Goal: Task Accomplishment & Management: Manage account settings

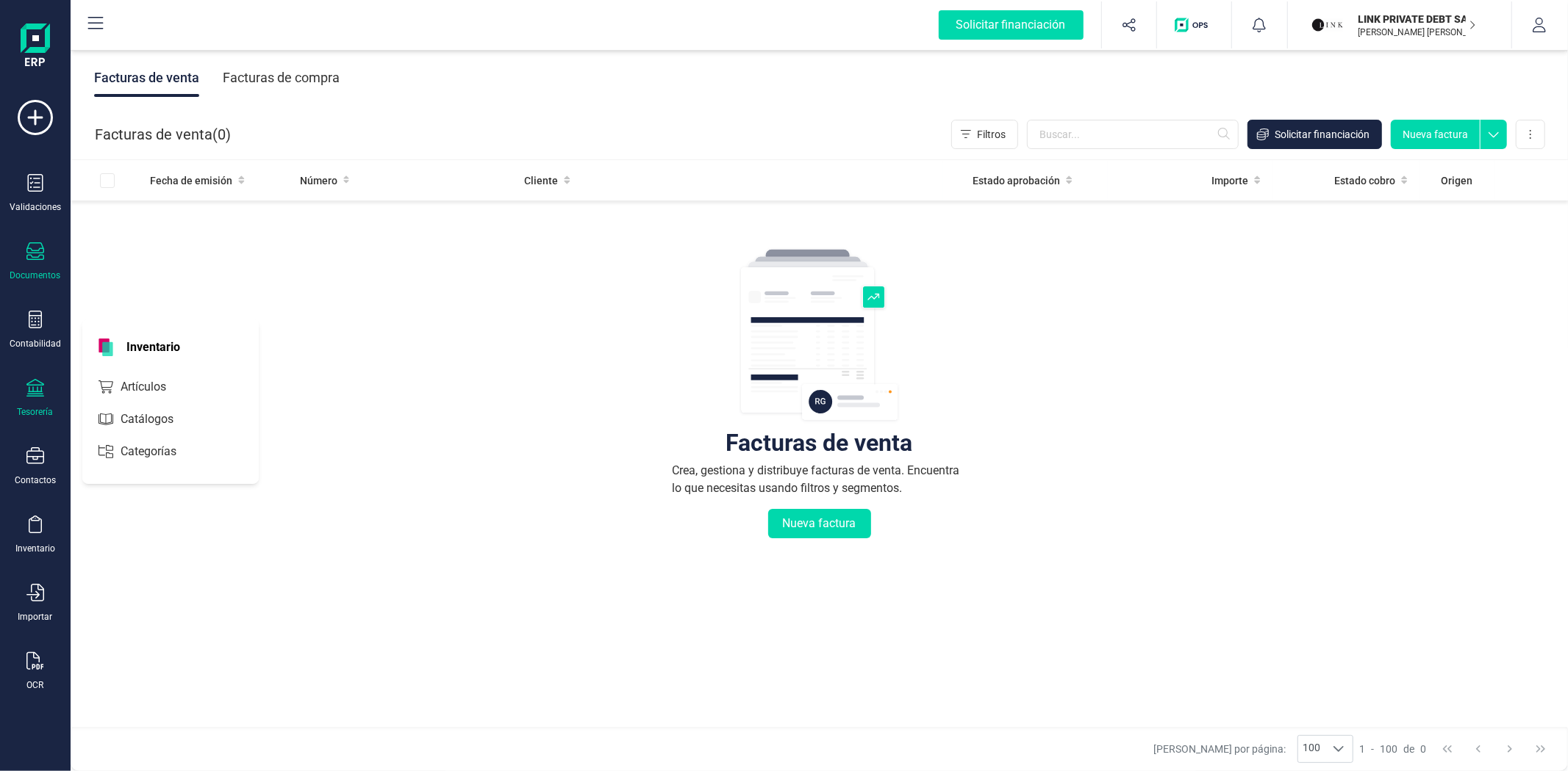
click at [31, 410] on div "Tesorería" at bounding box center [36, 412] width 36 height 12
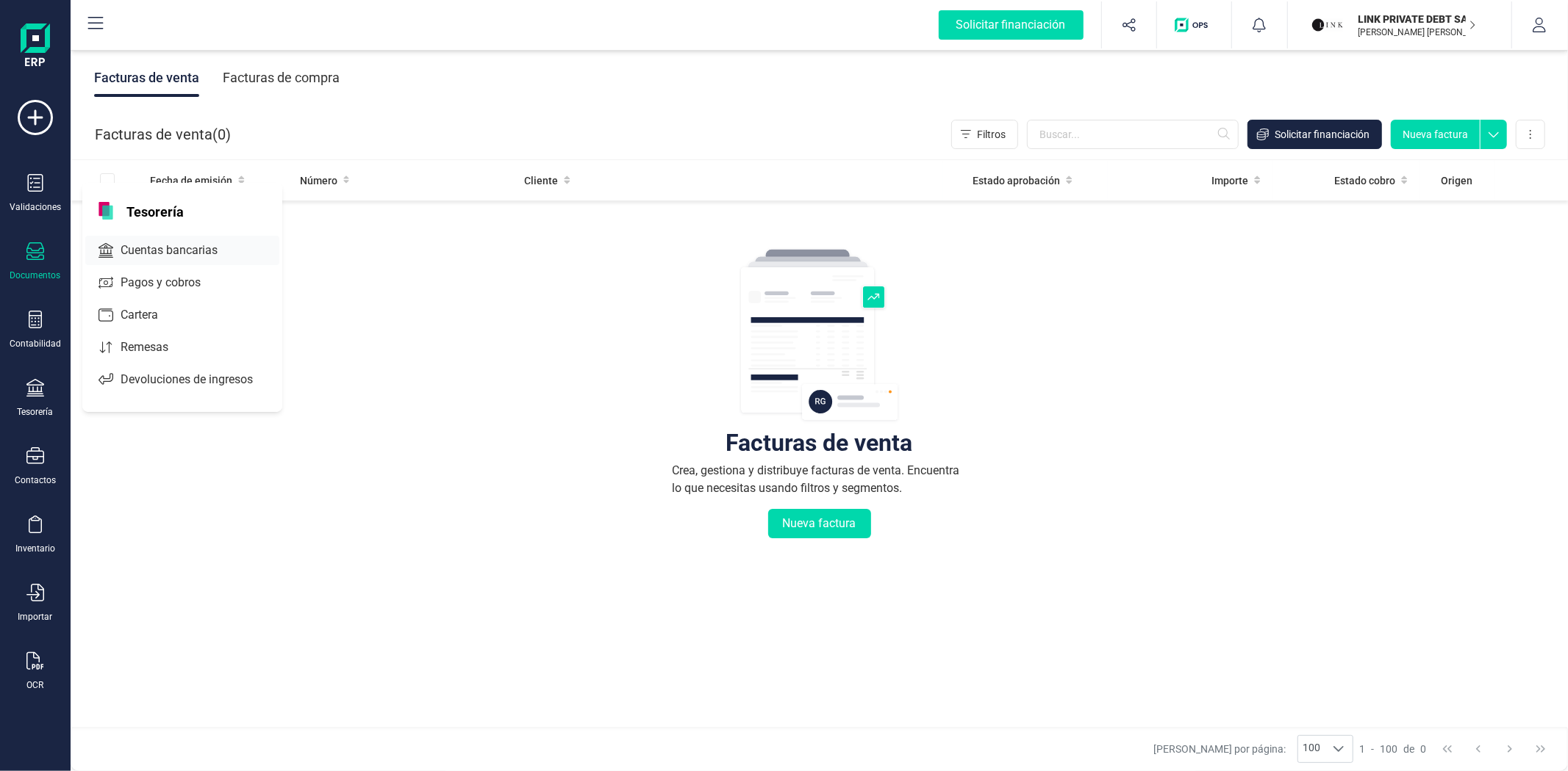
click at [143, 246] on span "Cuentas bancarias" at bounding box center [179, 251] width 129 height 18
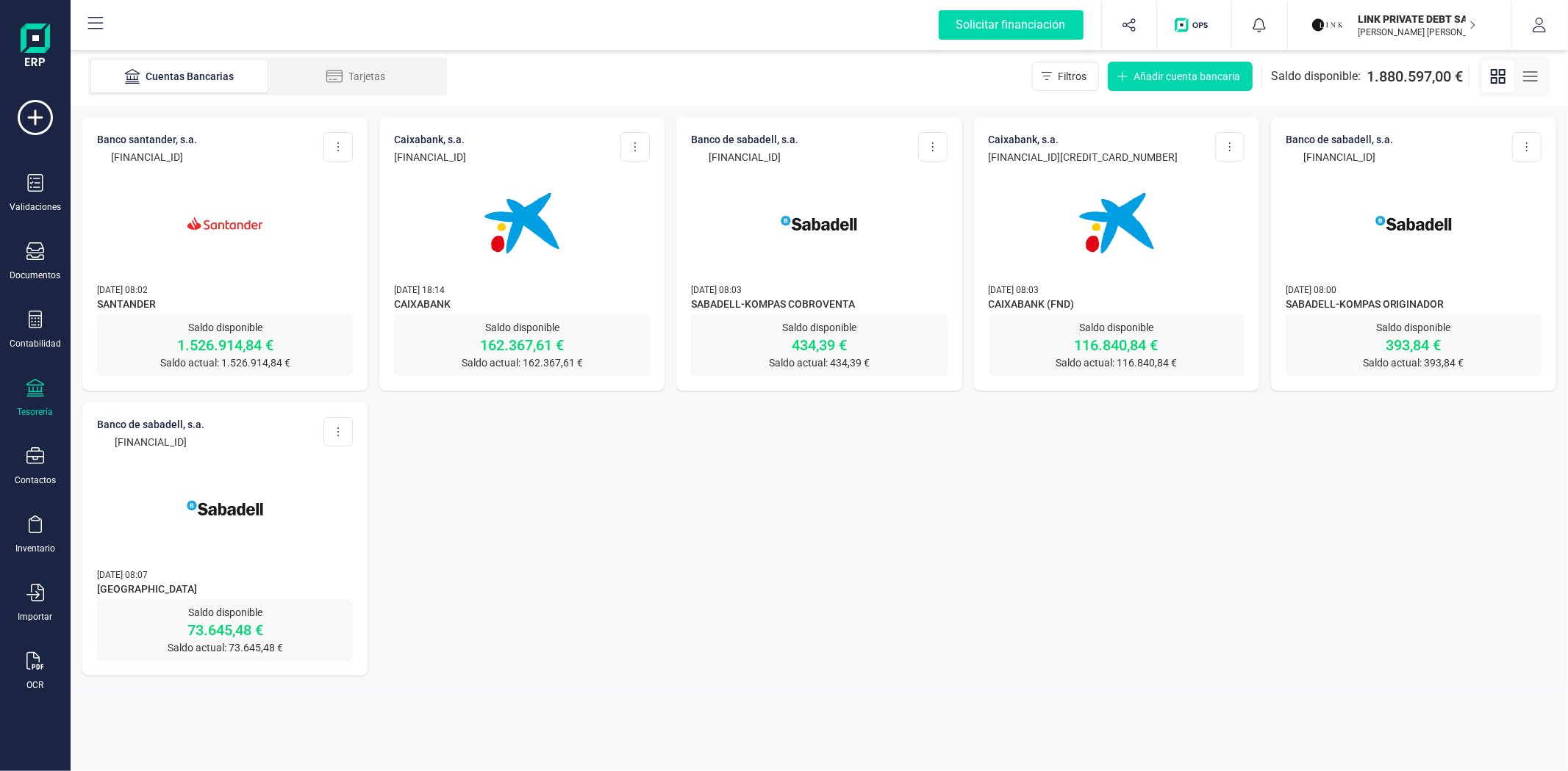
click at [266, 277] on img at bounding box center [224, 223] width 123 height 123
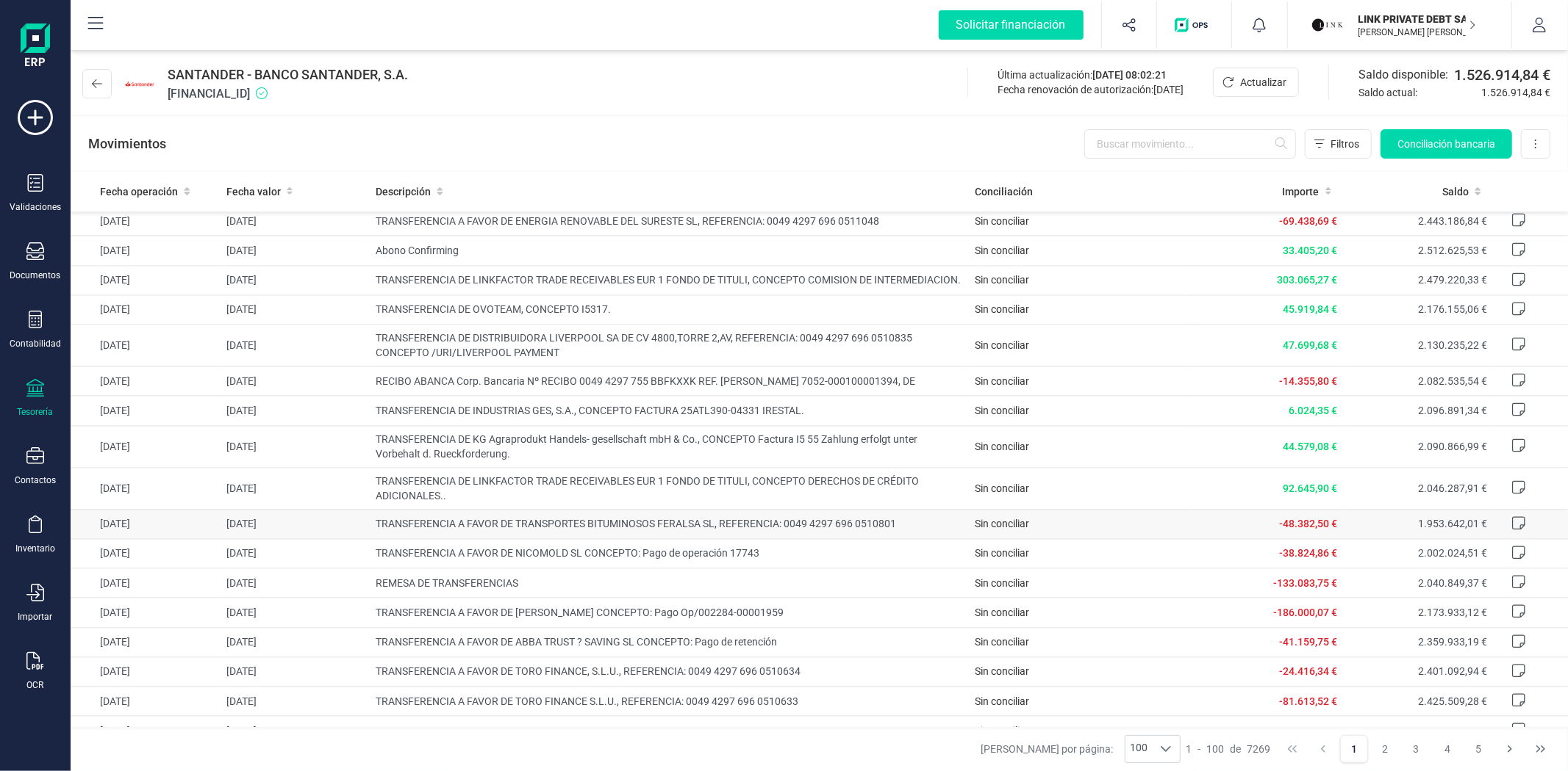
scroll to position [2514, 0]
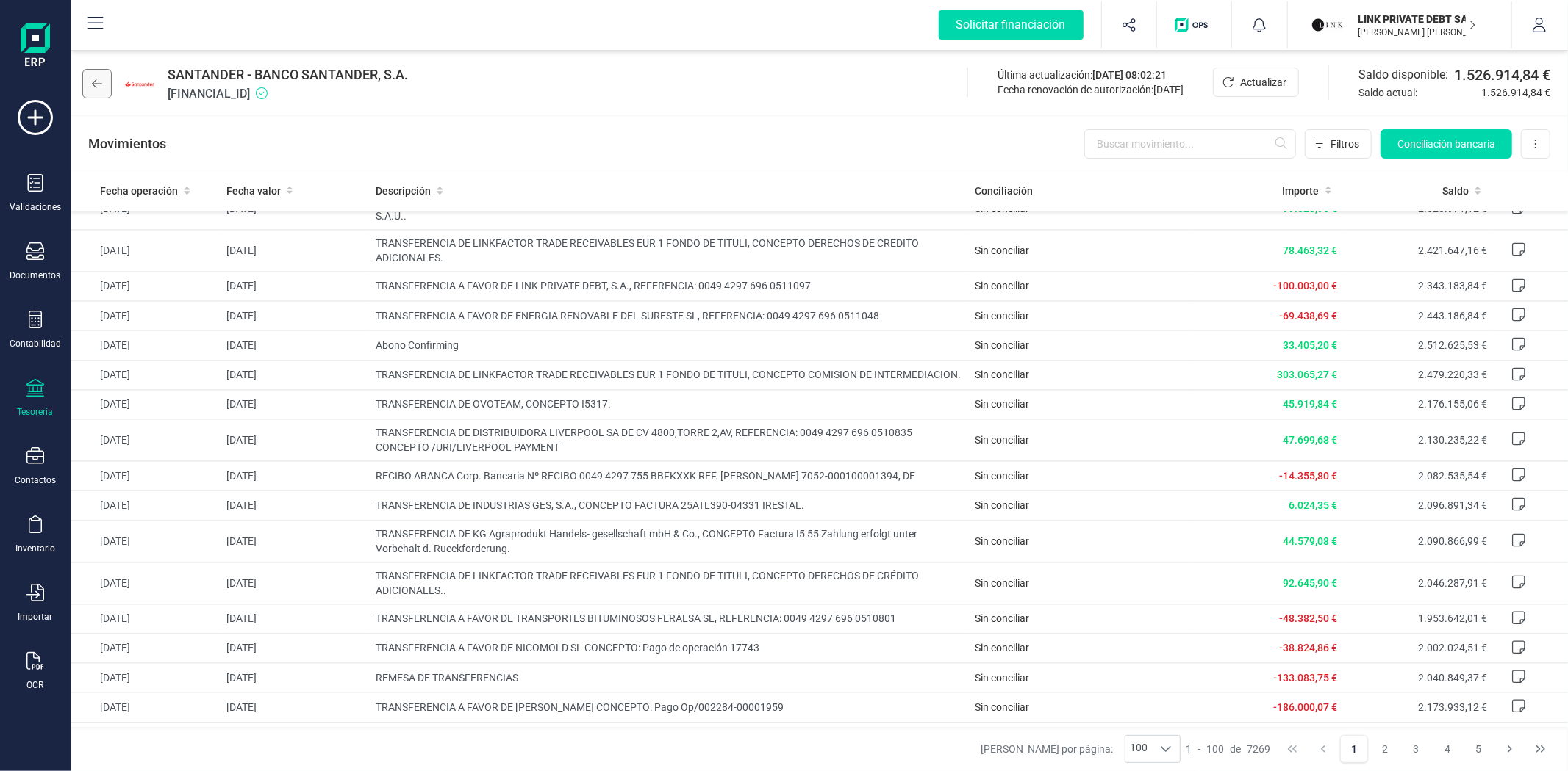
click at [101, 81] on icon at bounding box center [97, 84] width 10 height 12
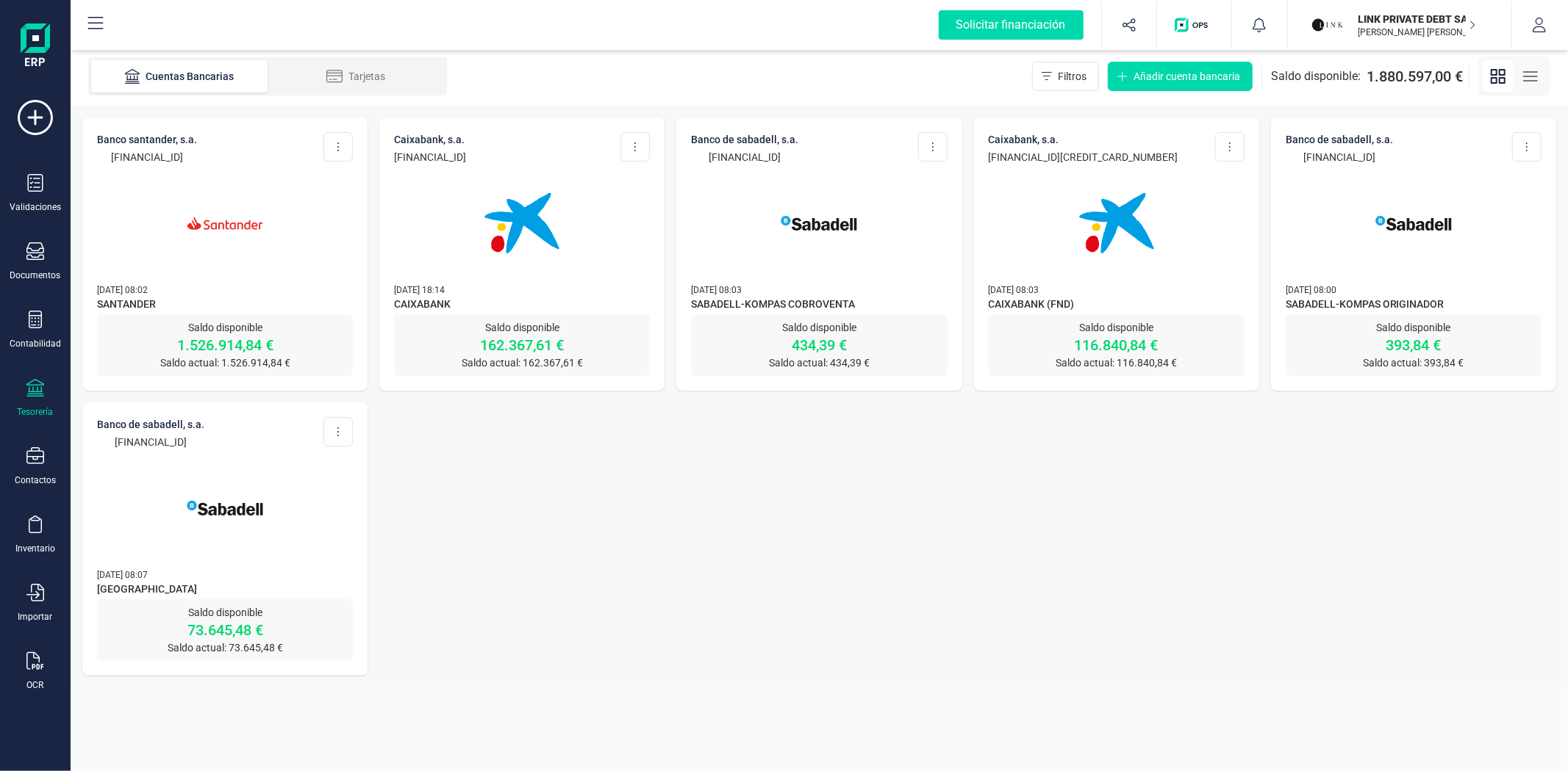
click at [1085, 253] on img at bounding box center [1116, 223] width 123 height 123
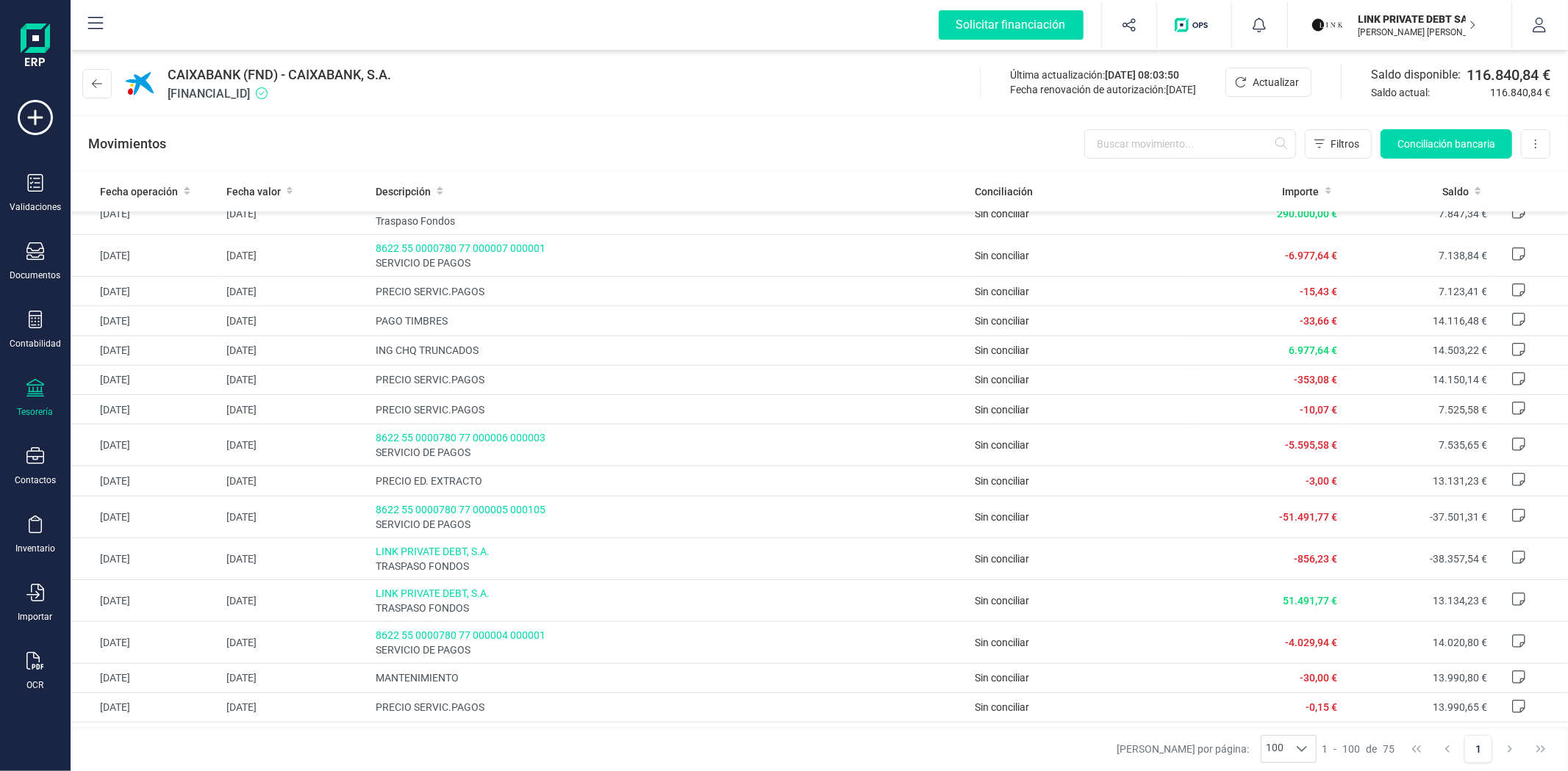
scroll to position [1061, 0]
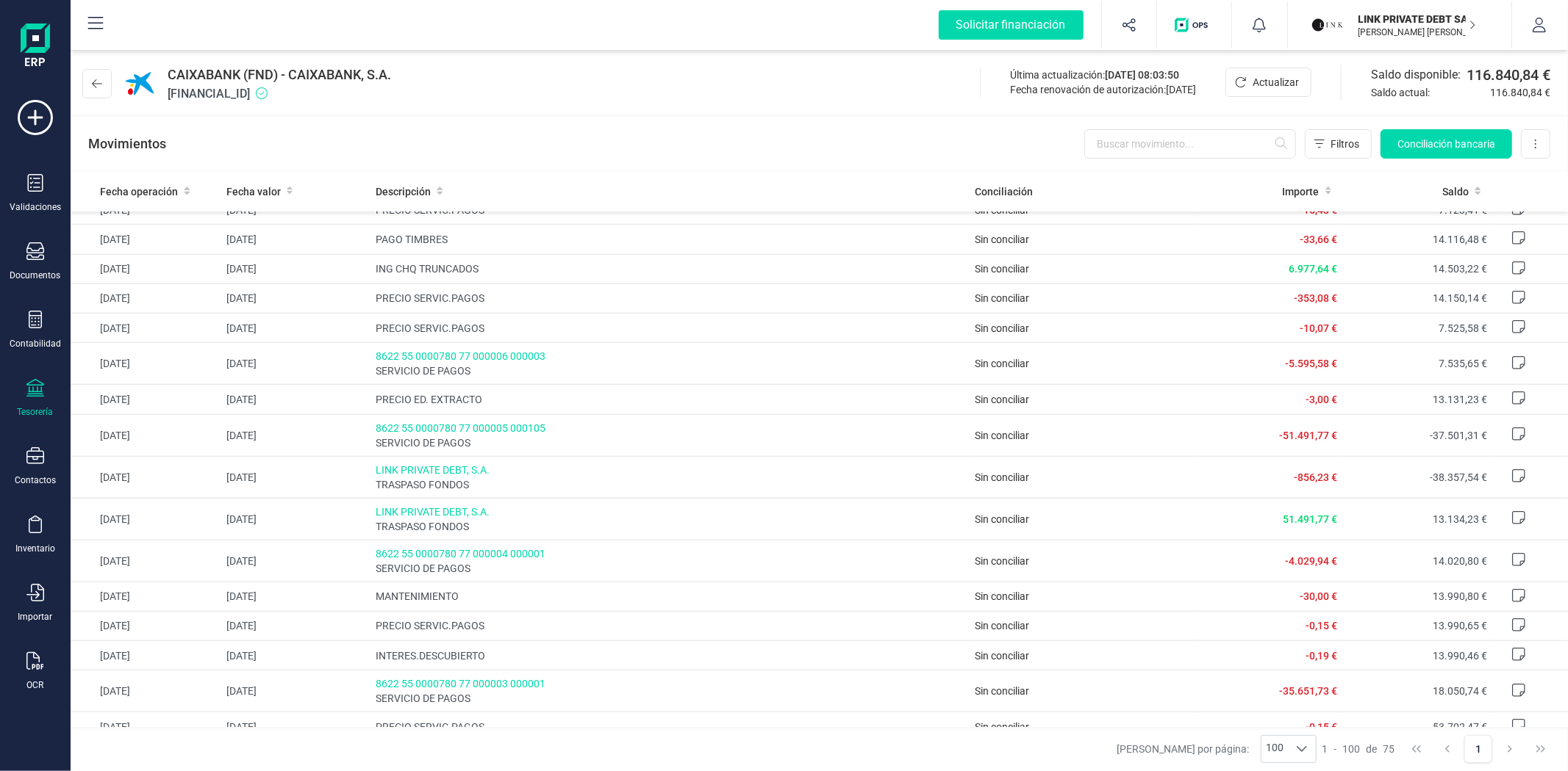
click at [712, 137] on div "Movimientos Filtros Conciliación bancaria Descargar Excel Eliminar cuenta" at bounding box center [818, 144] width 1497 height 53
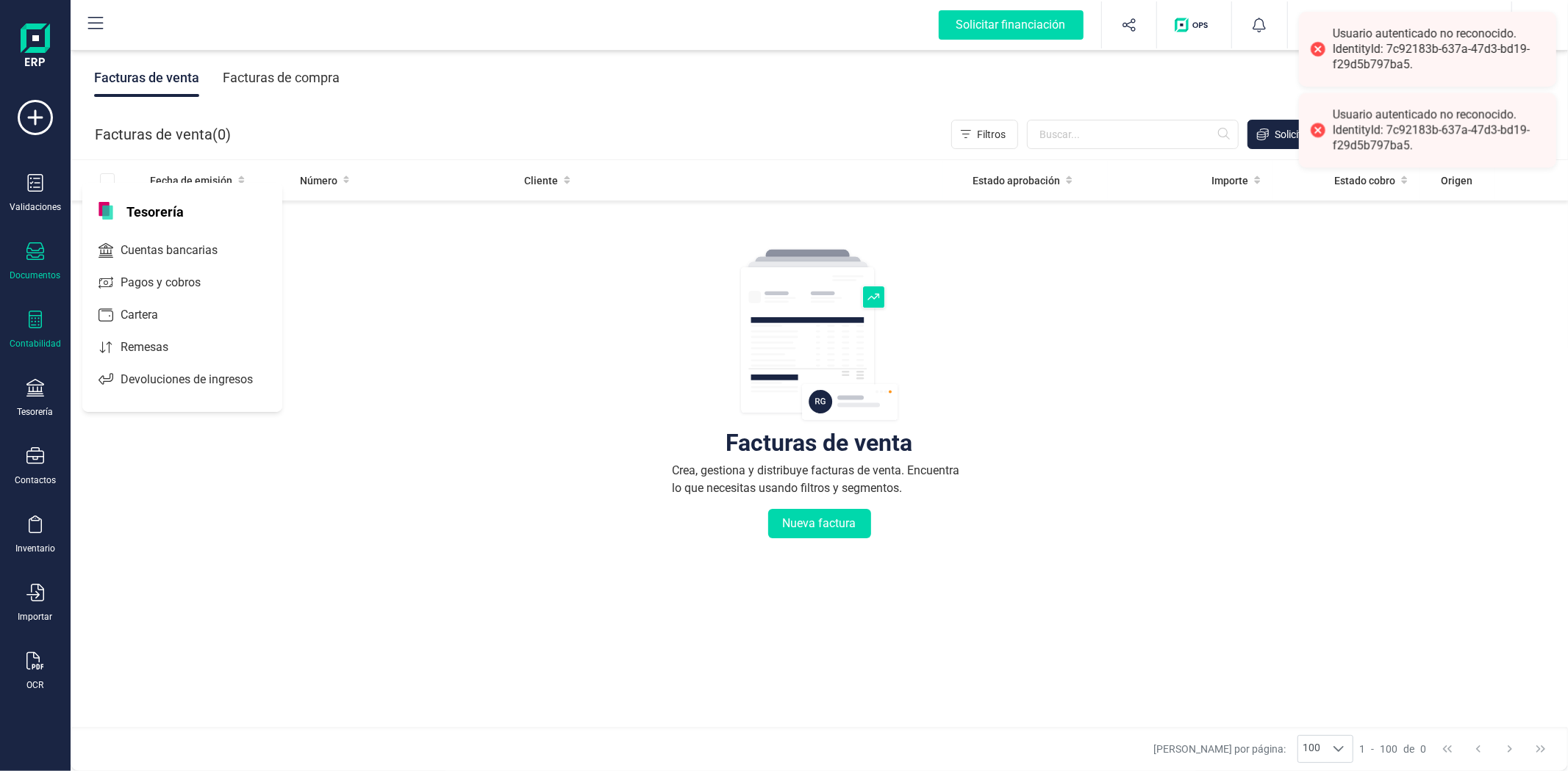
click at [34, 344] on div "Contabilidad" at bounding box center [36, 344] width 52 height 12
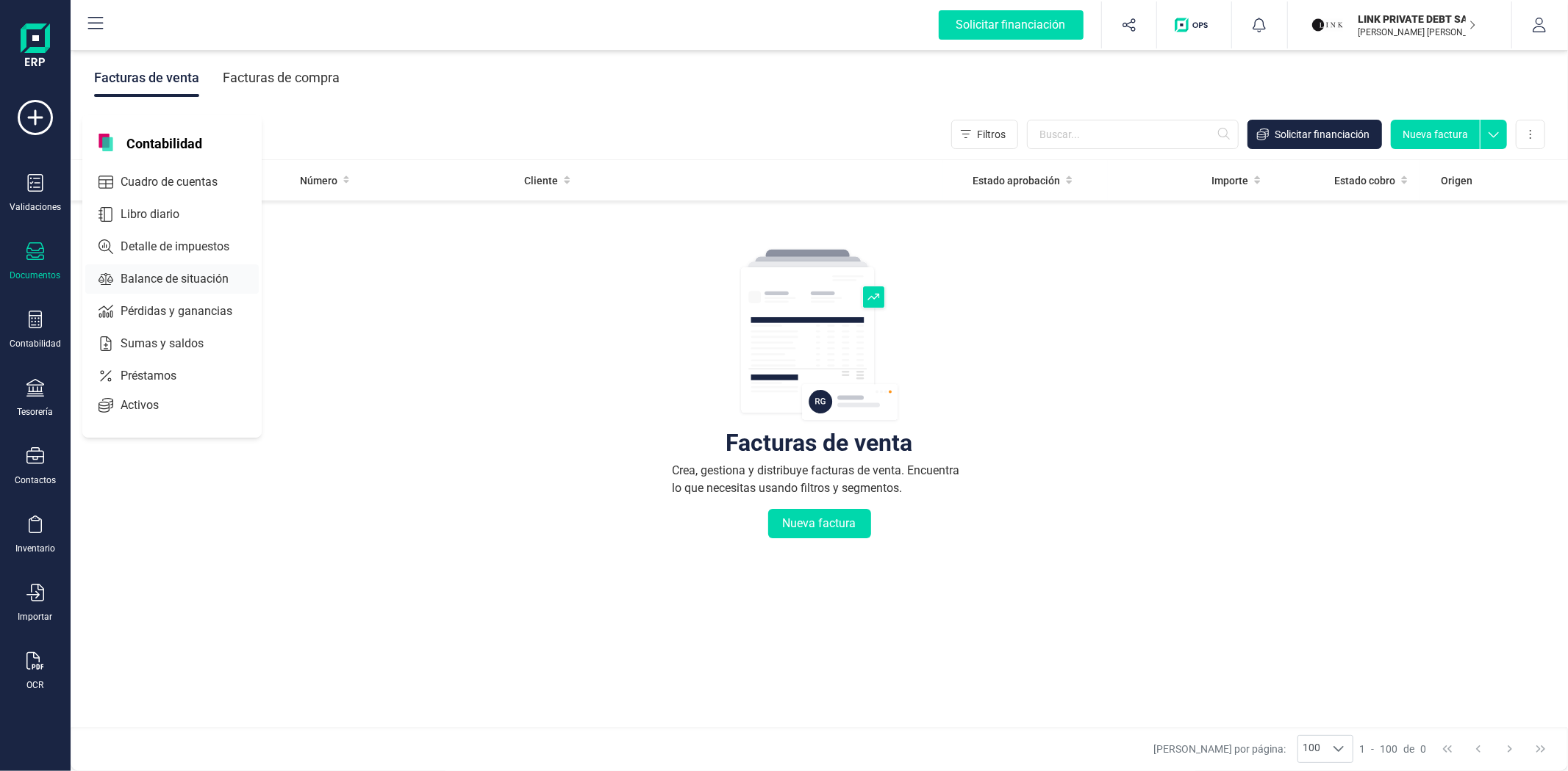
click at [170, 276] on span "Balance de situación" at bounding box center [185, 279] width 140 height 18
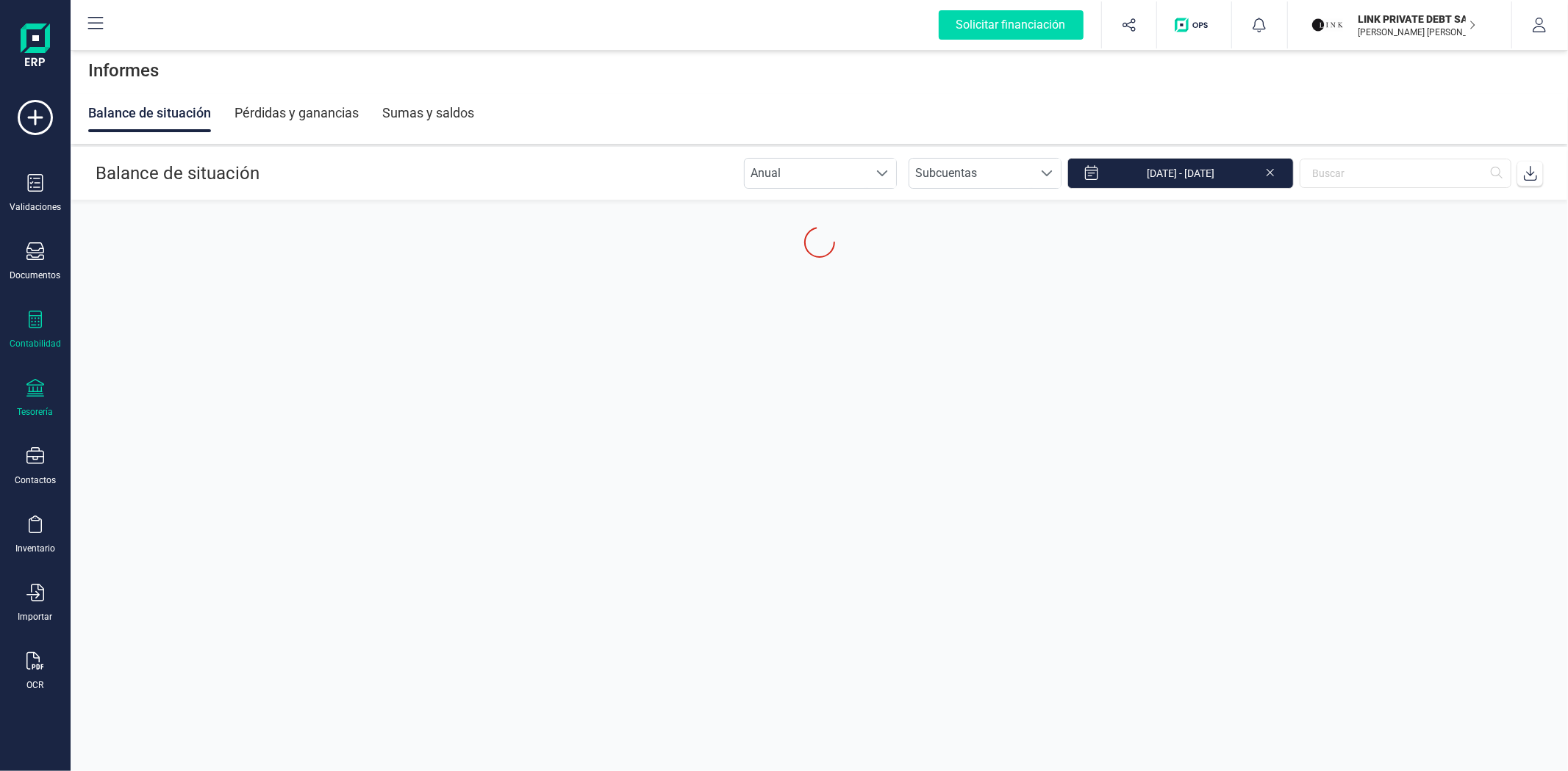
click at [39, 398] on div at bounding box center [36, 390] width 18 height 21
click at [135, 251] on span "Cuentas bancarias" at bounding box center [179, 251] width 129 height 18
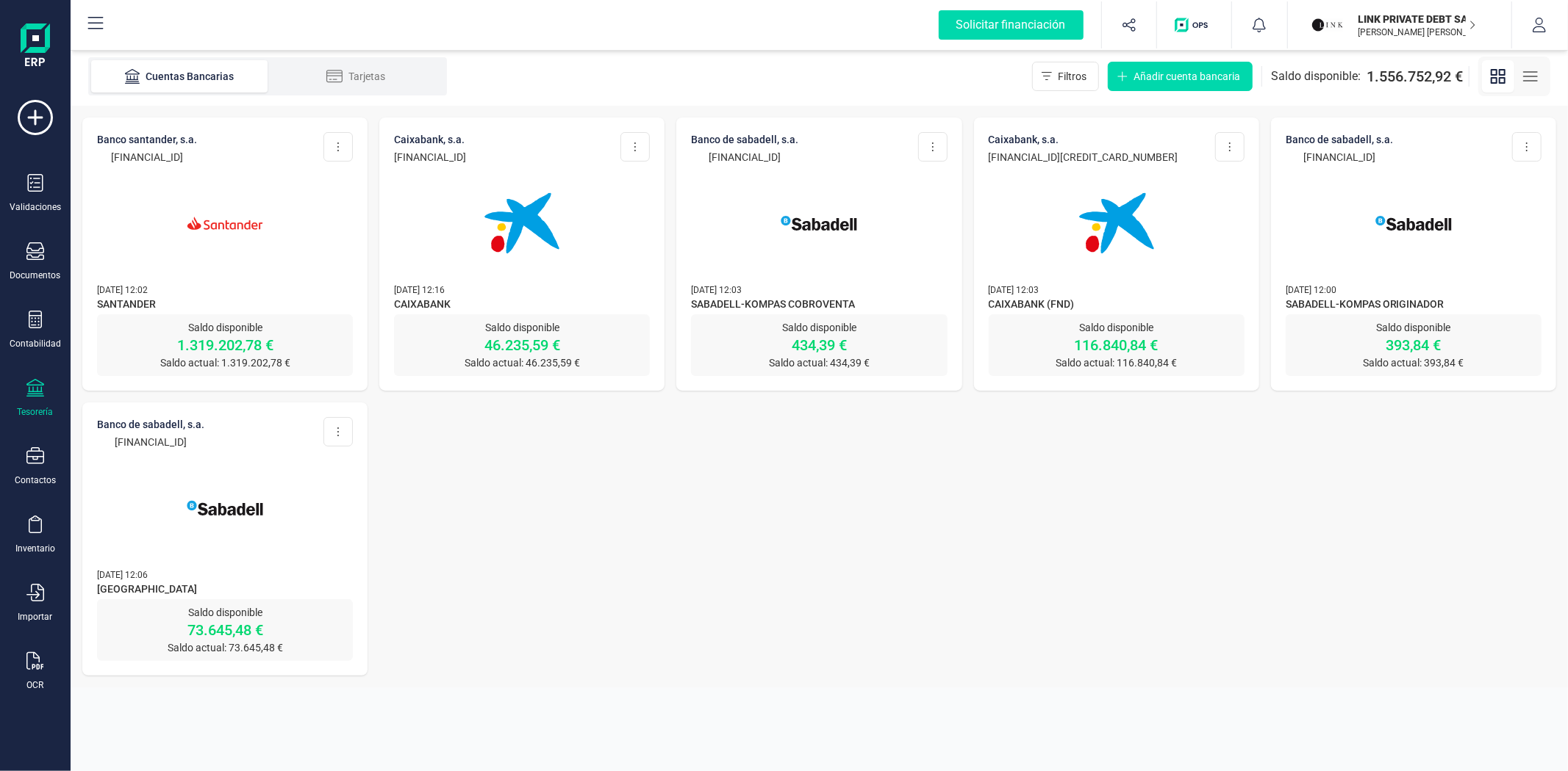
click at [268, 282] on img at bounding box center [224, 223] width 123 height 123
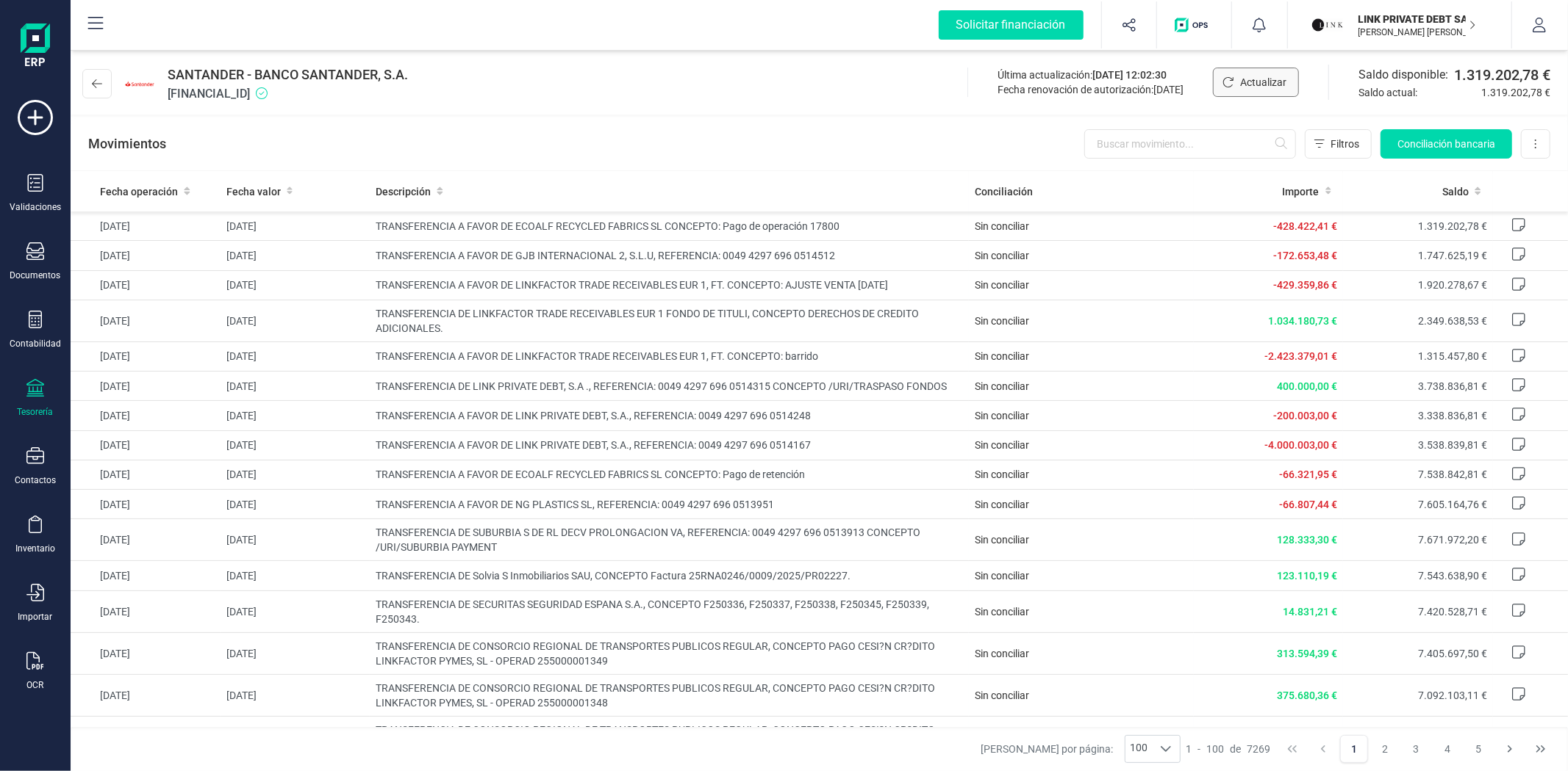
click at [1233, 78] on button "Actualizar" at bounding box center [1256, 82] width 86 height 29
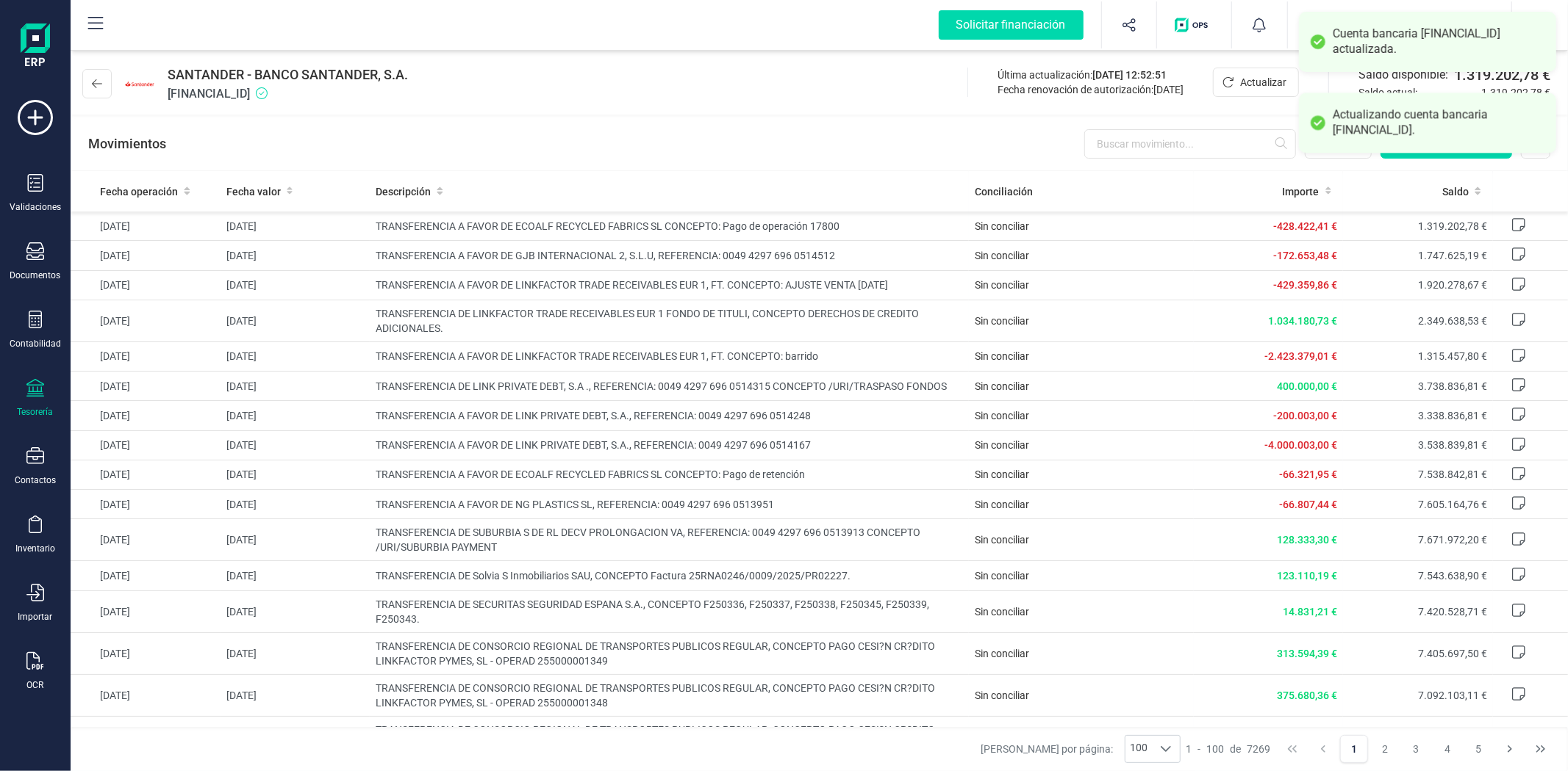
click at [1378, 119] on div "Actualizando cuenta bancaria [FINANCIAL_ID]." at bounding box center [1438, 123] width 212 height 31
click at [1354, 47] on div "Cuenta bancaria [FINANCIAL_ID] actualizada." at bounding box center [1438, 42] width 212 height 31
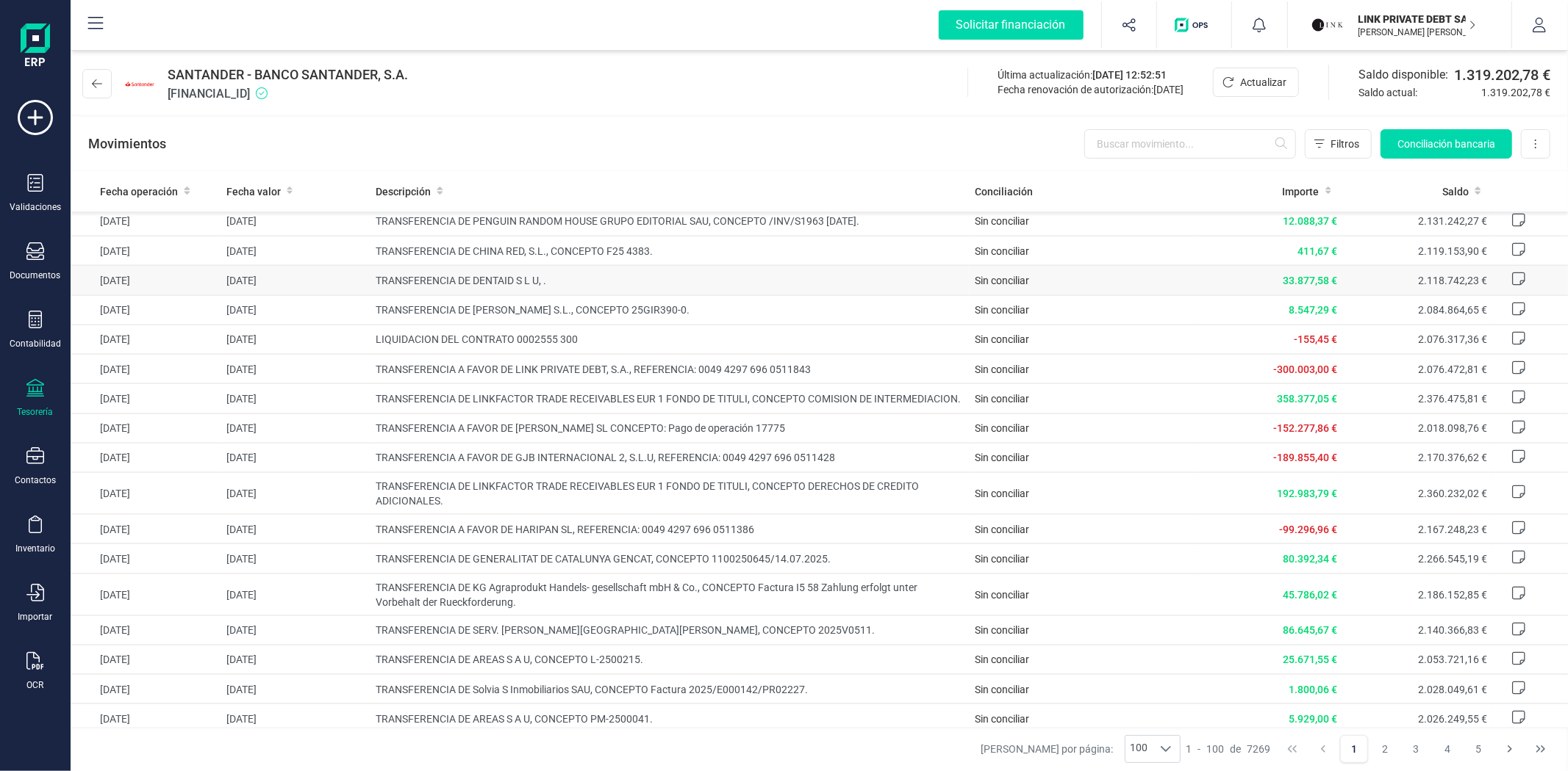
scroll to position [1795, 0]
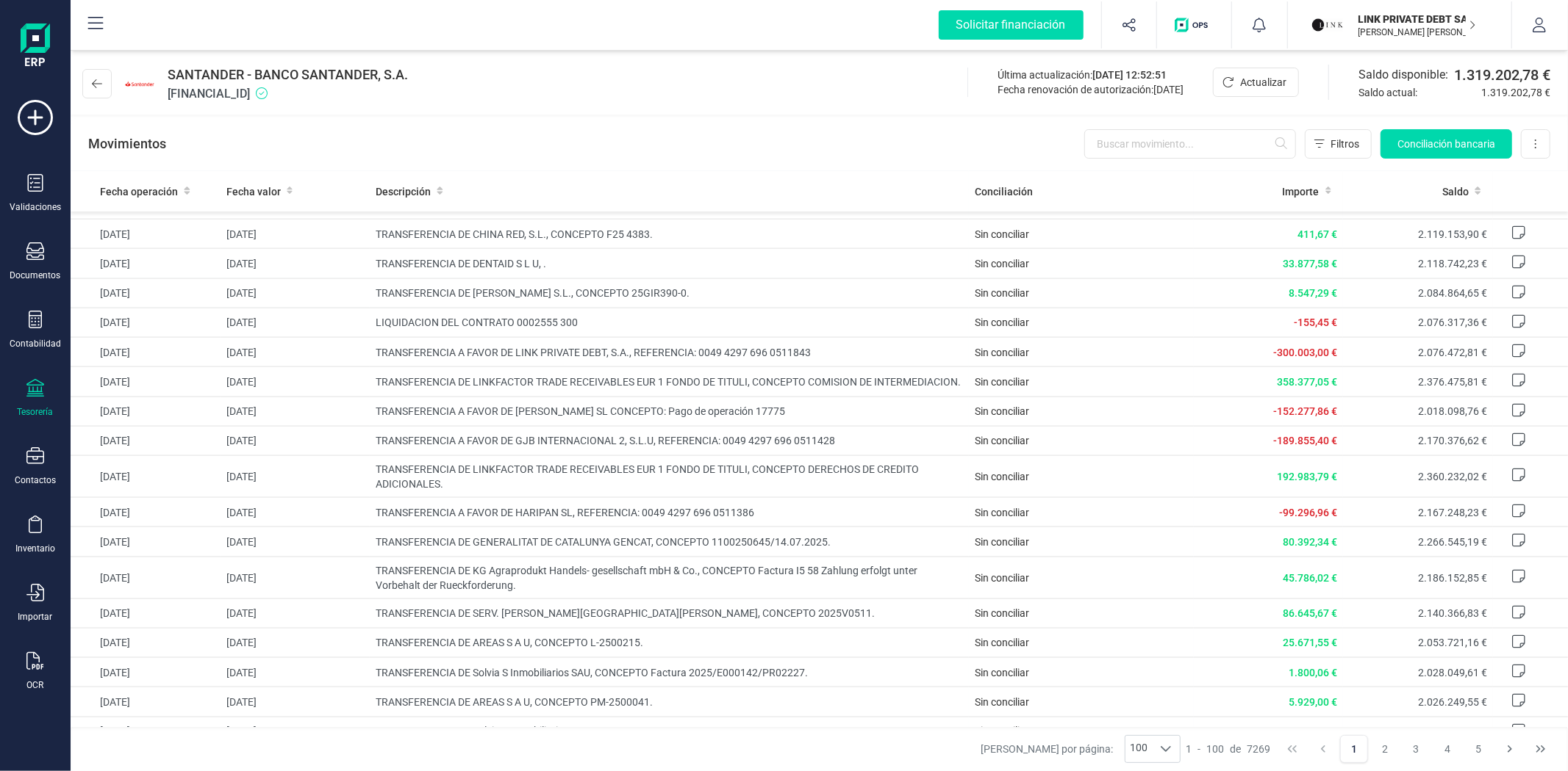
click at [1374, 20] on p "LINK PRIVATE DEBT SA" at bounding box center [1417, 19] width 118 height 15
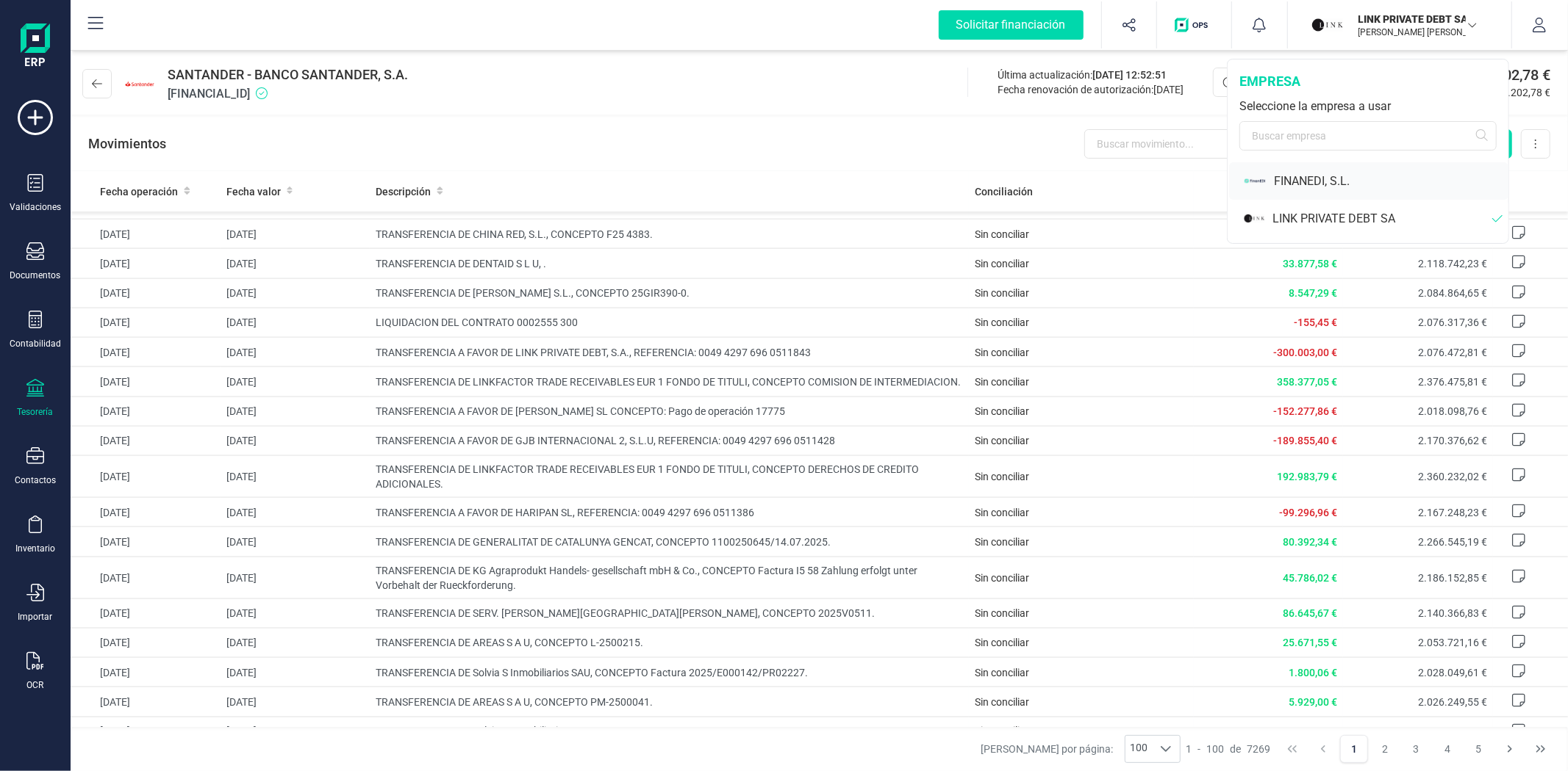
click at [1340, 175] on div "FINANEDI, S.L." at bounding box center [1391, 181] width 235 height 18
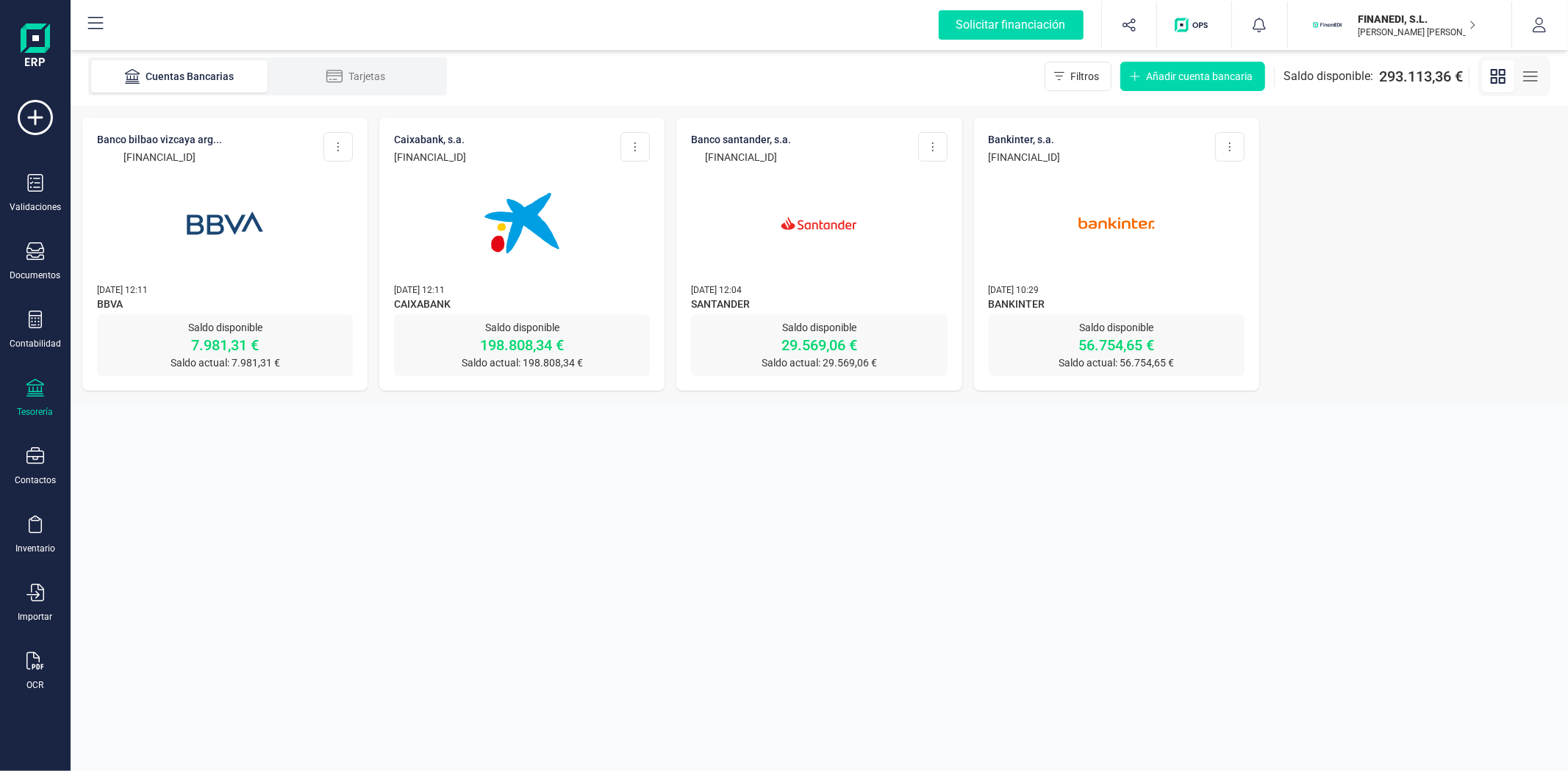
click at [818, 265] on img at bounding box center [818, 223] width 123 height 123
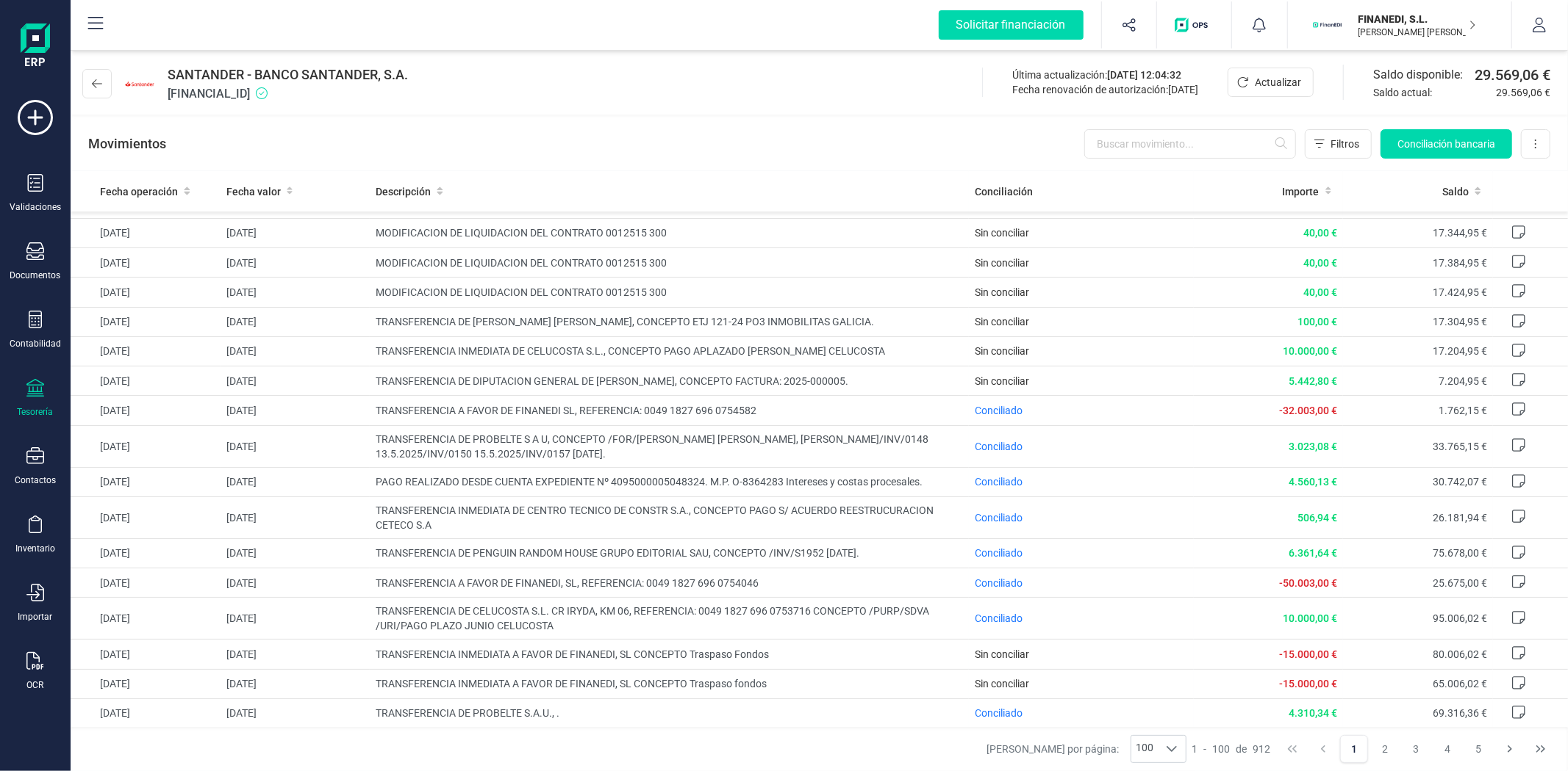
scroll to position [163, 0]
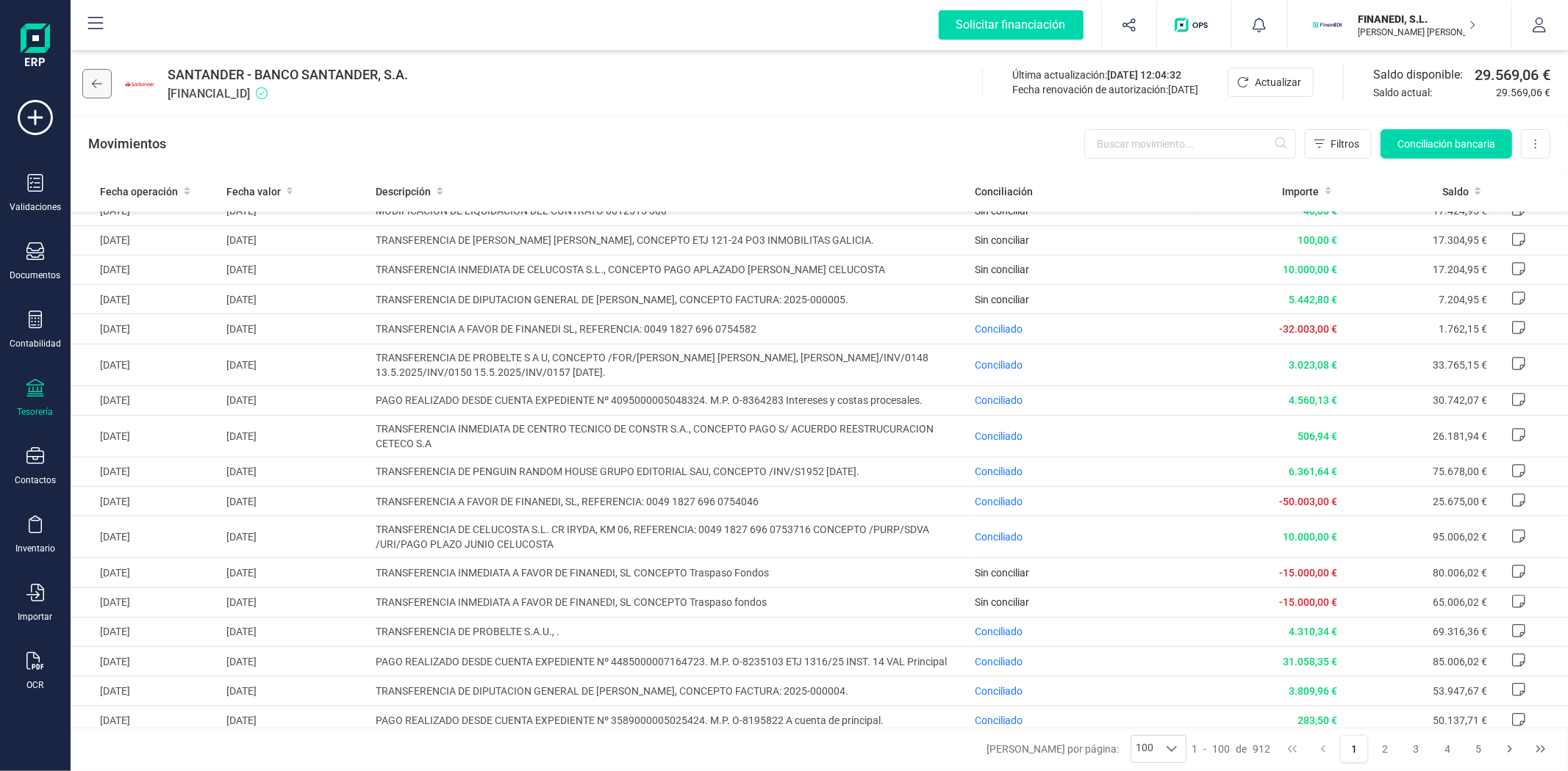
click at [103, 83] on button at bounding box center [97, 84] width 29 height 29
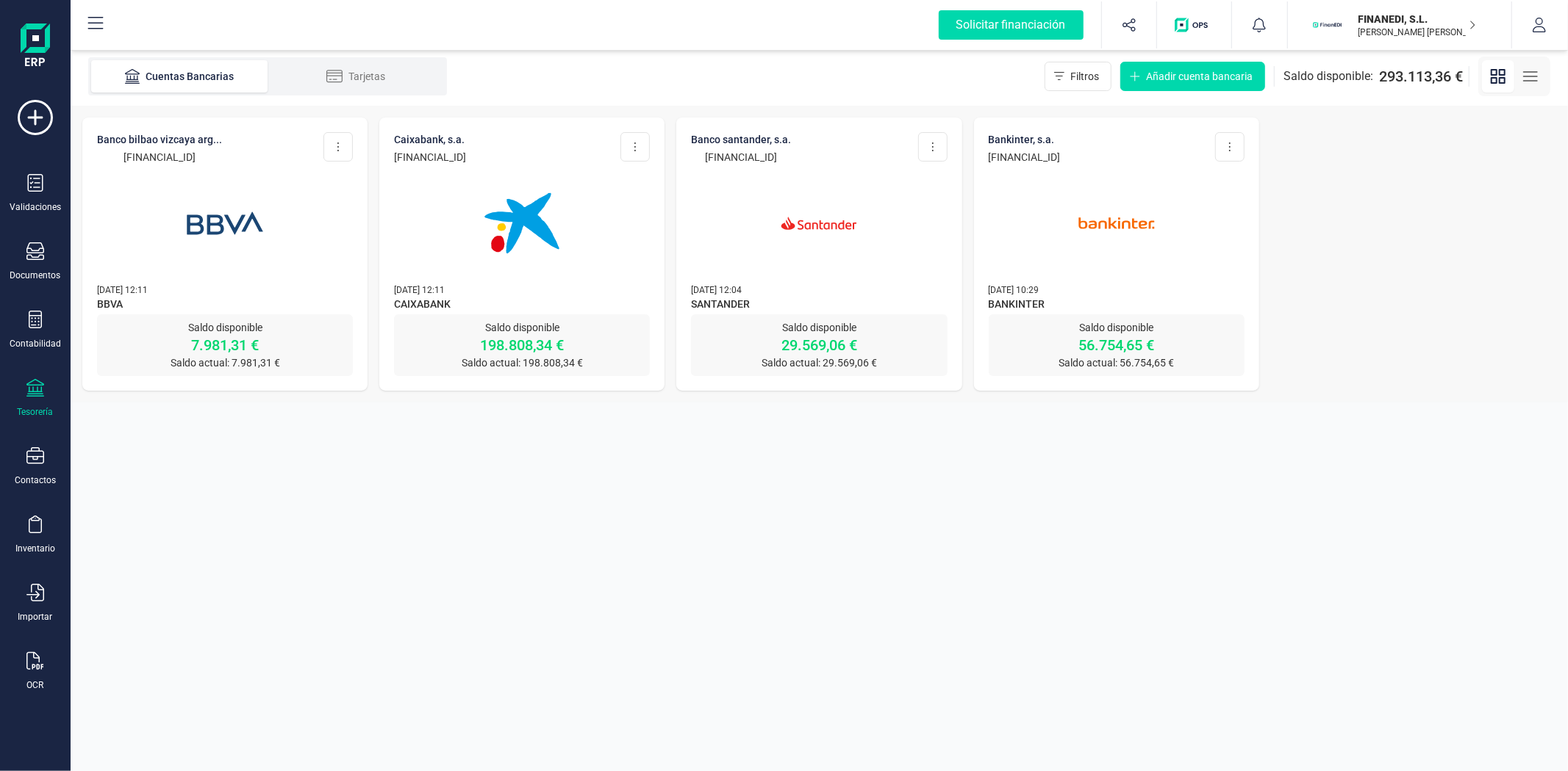
click at [504, 295] on p "[DATE] 12:11" at bounding box center [521, 290] width 256 height 15
click at [525, 279] on img at bounding box center [521, 223] width 123 height 123
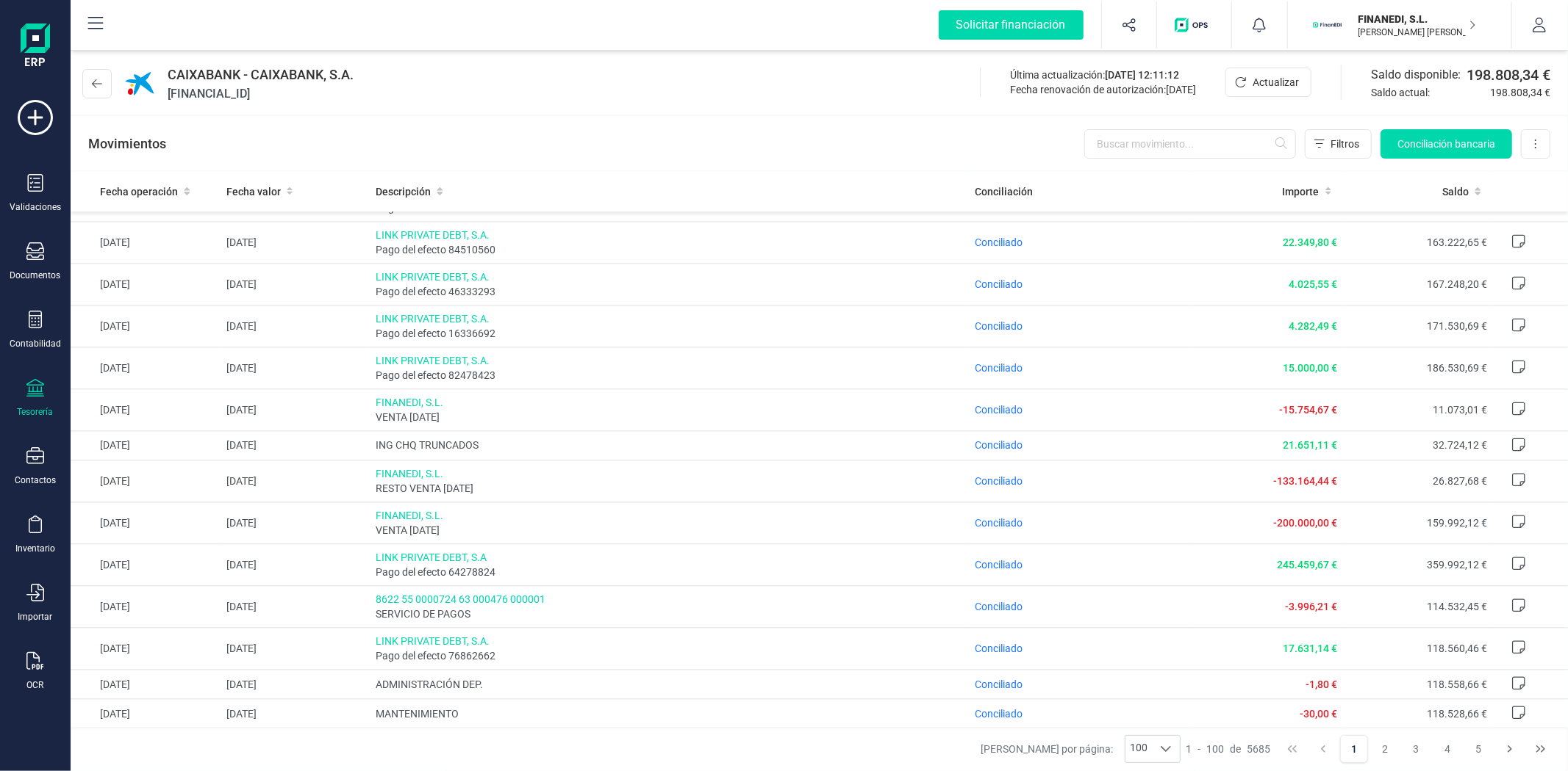
scroll to position [3389, 0]
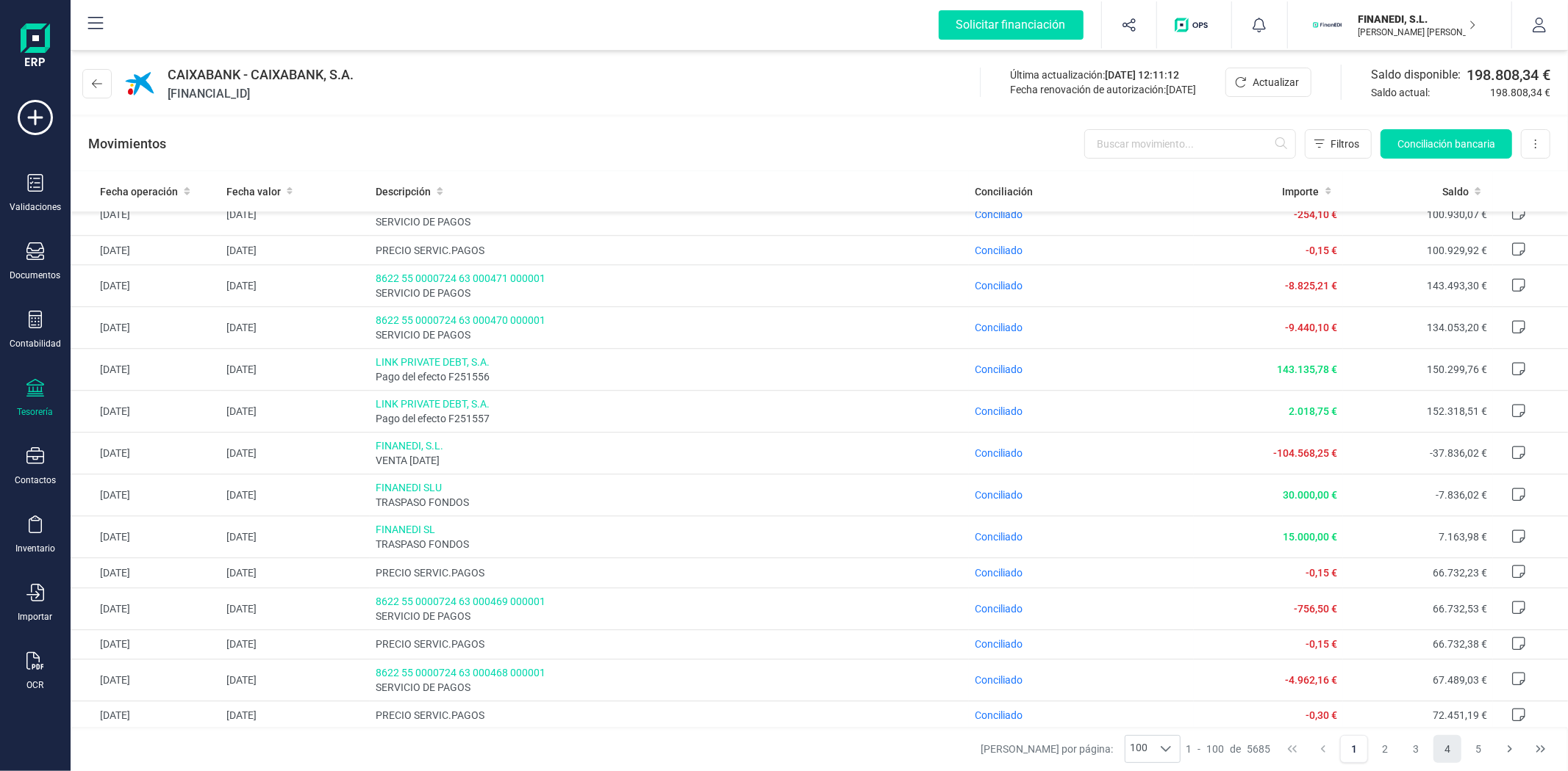
click at [1440, 752] on button "4" at bounding box center [1447, 749] width 28 height 28
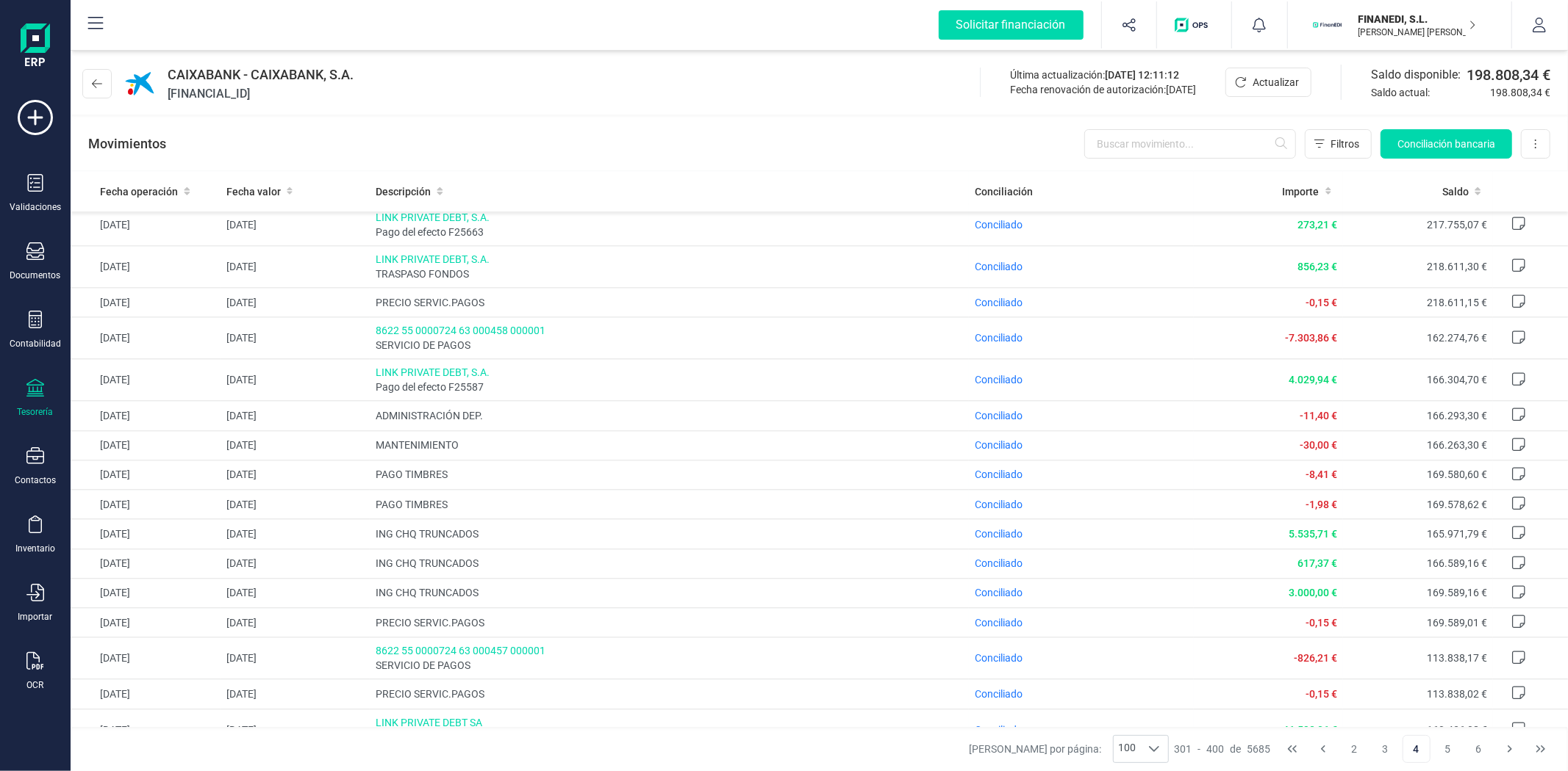
scroll to position [3102, 0]
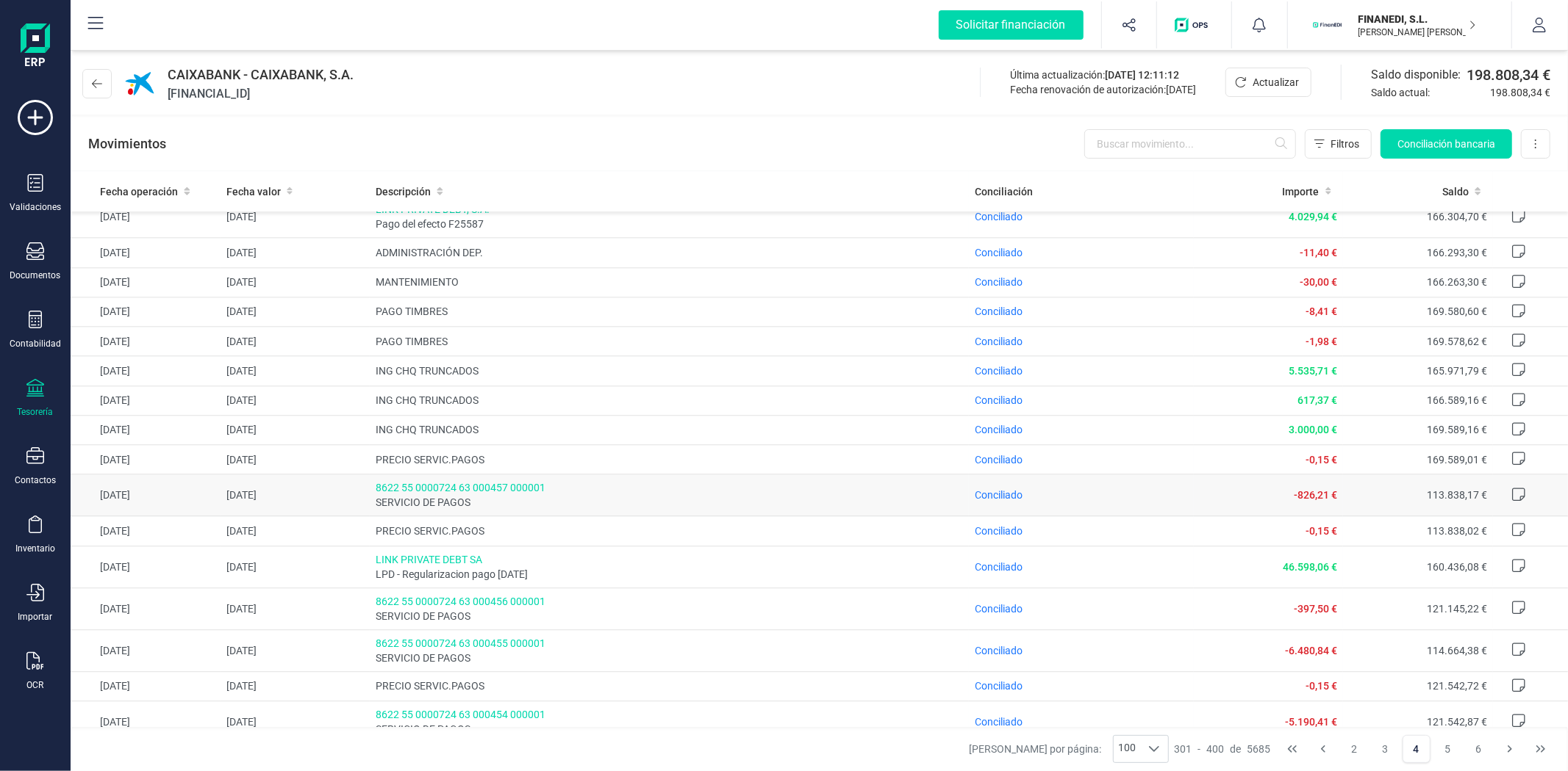
click at [268, 515] on td "27/03/2025" at bounding box center [295, 495] width 150 height 42
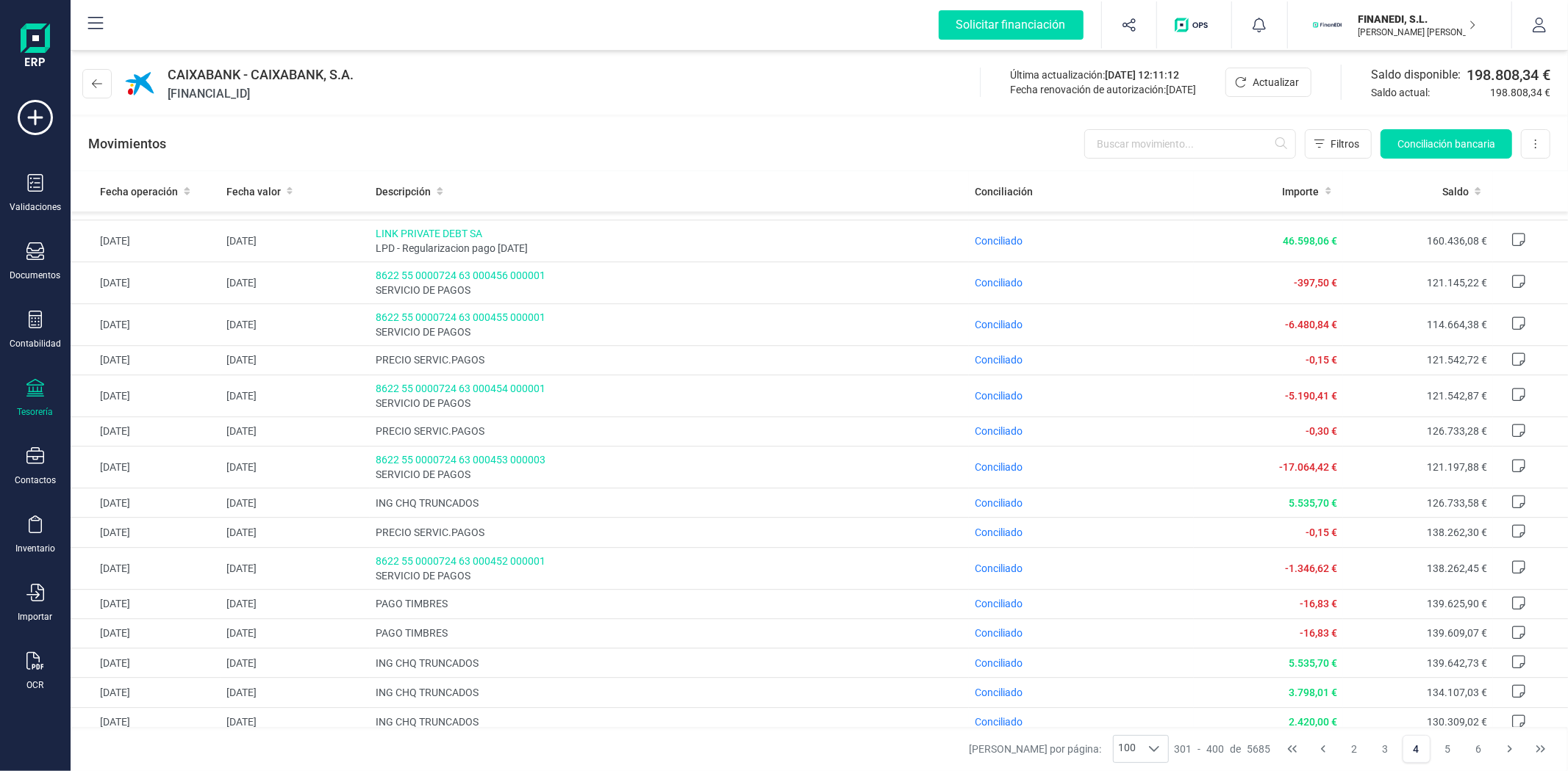
scroll to position [3448, 0]
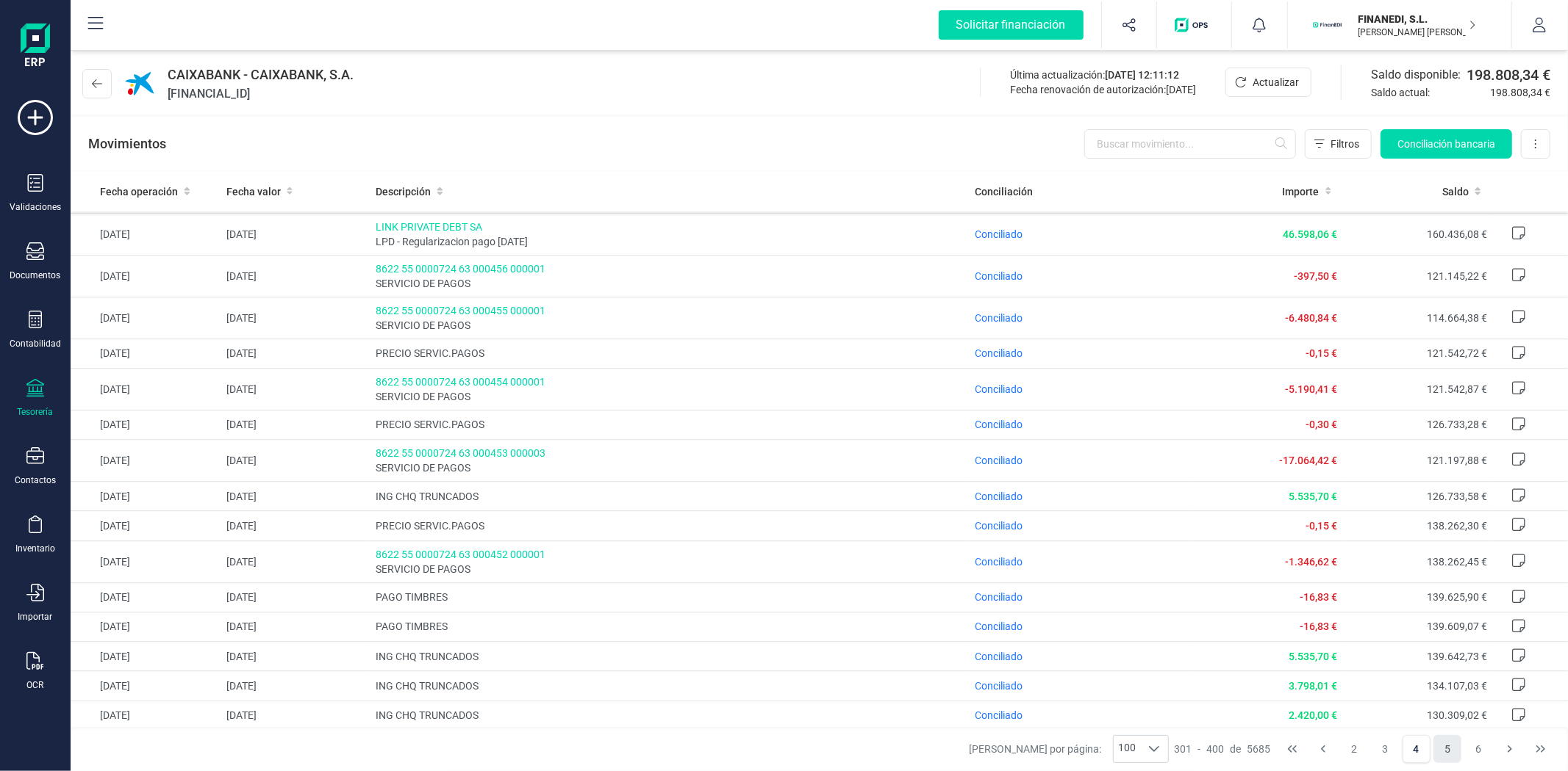
click at [1446, 755] on button "5" at bounding box center [1447, 749] width 28 height 28
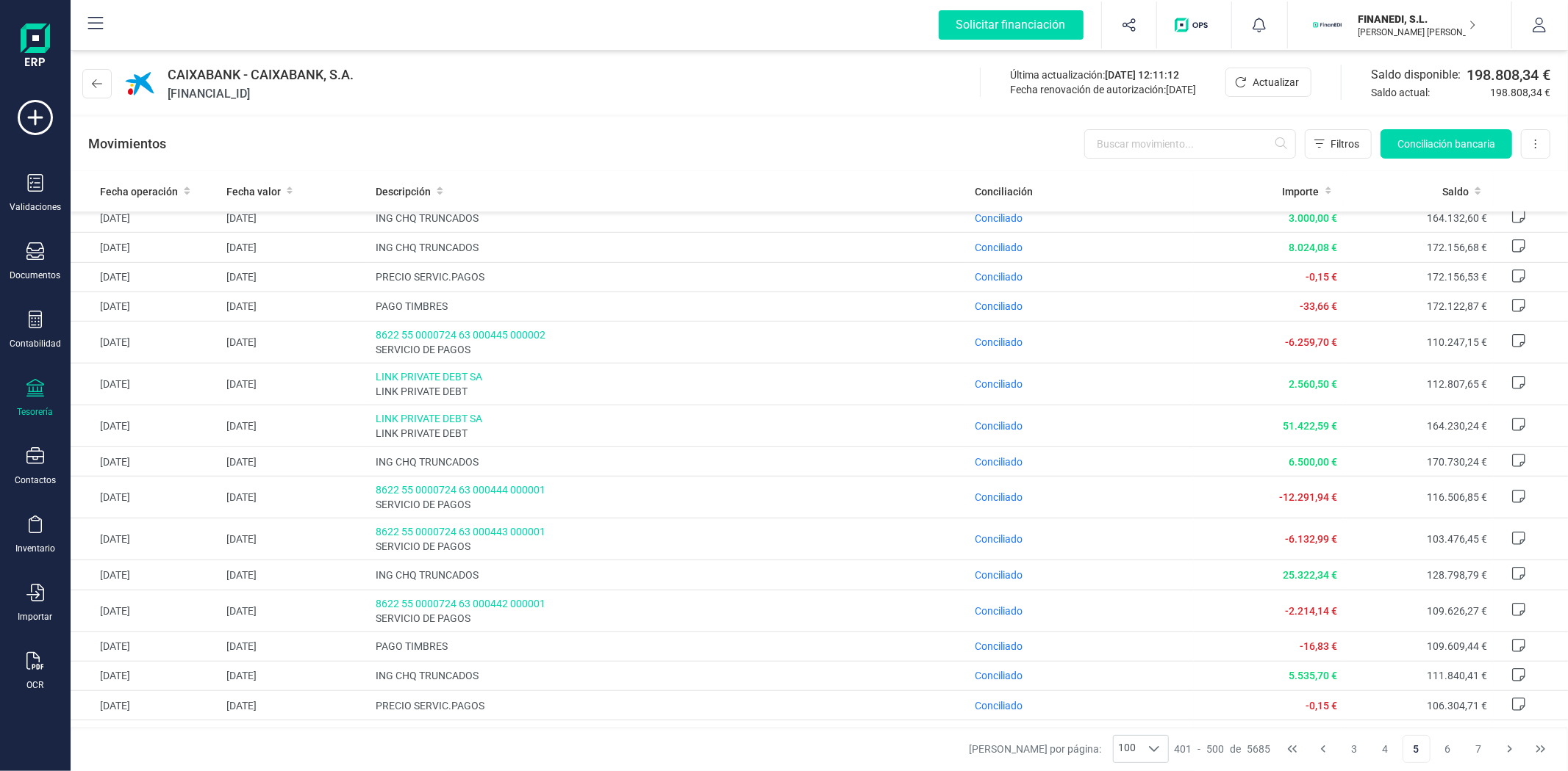
scroll to position [898, 0]
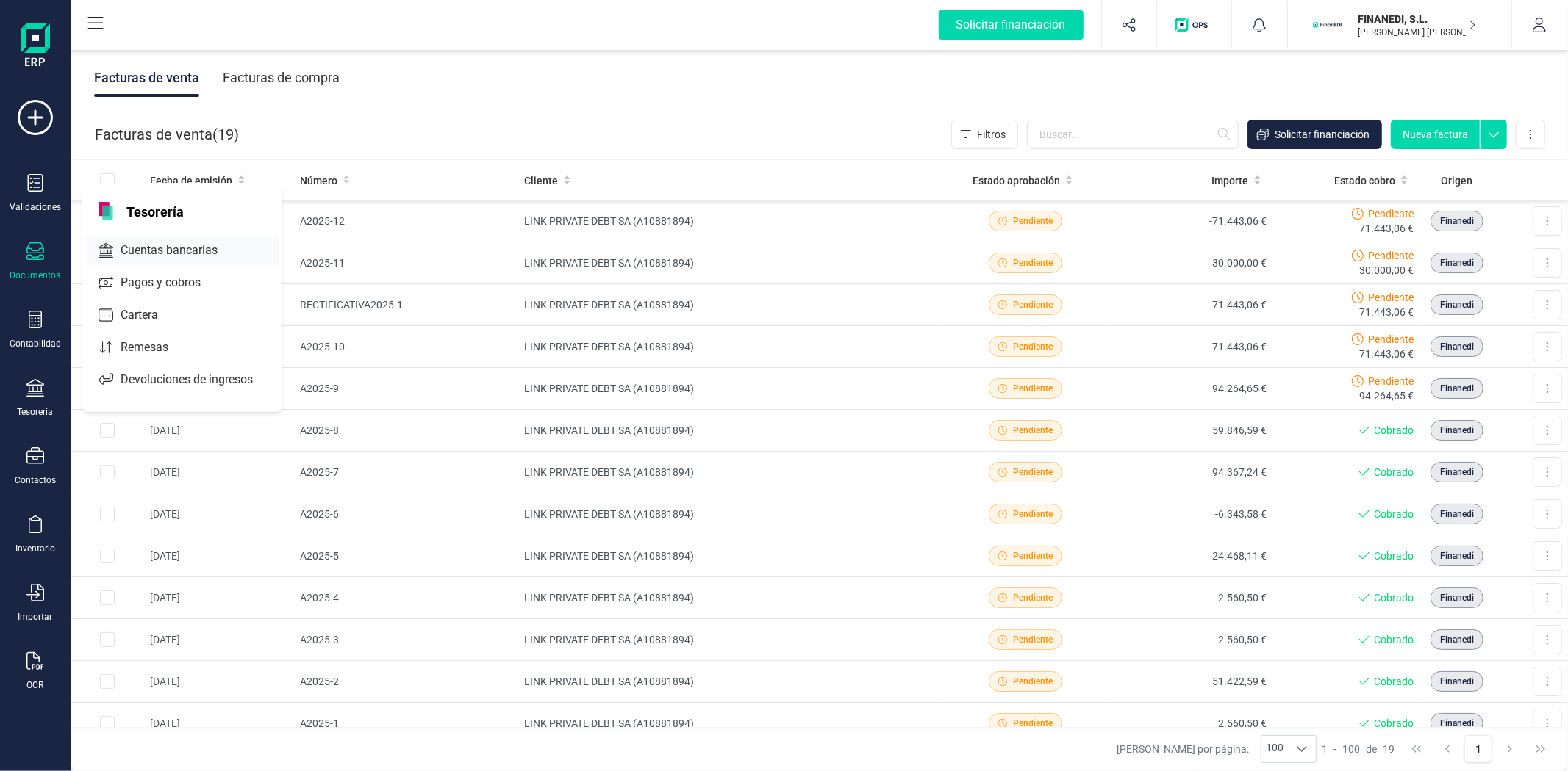
click at [123, 244] on span "Cuentas bancarias" at bounding box center [179, 251] width 129 height 18
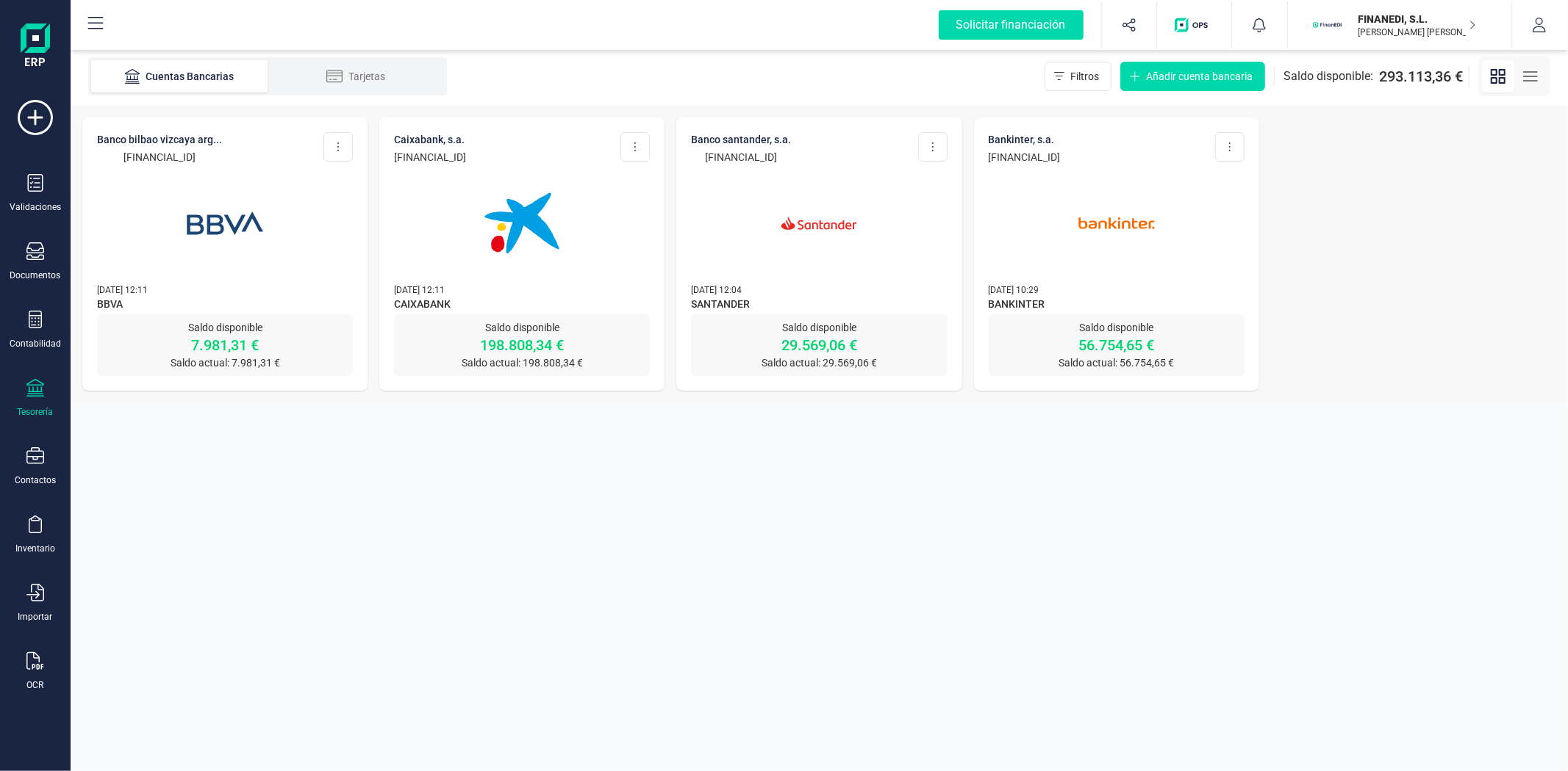
click at [1399, 23] on p "FINANEDI, S.L." at bounding box center [1417, 19] width 118 height 15
click at [1375, 222] on div "LINK PRIVATE DEBT SA" at bounding box center [1391, 219] width 235 height 18
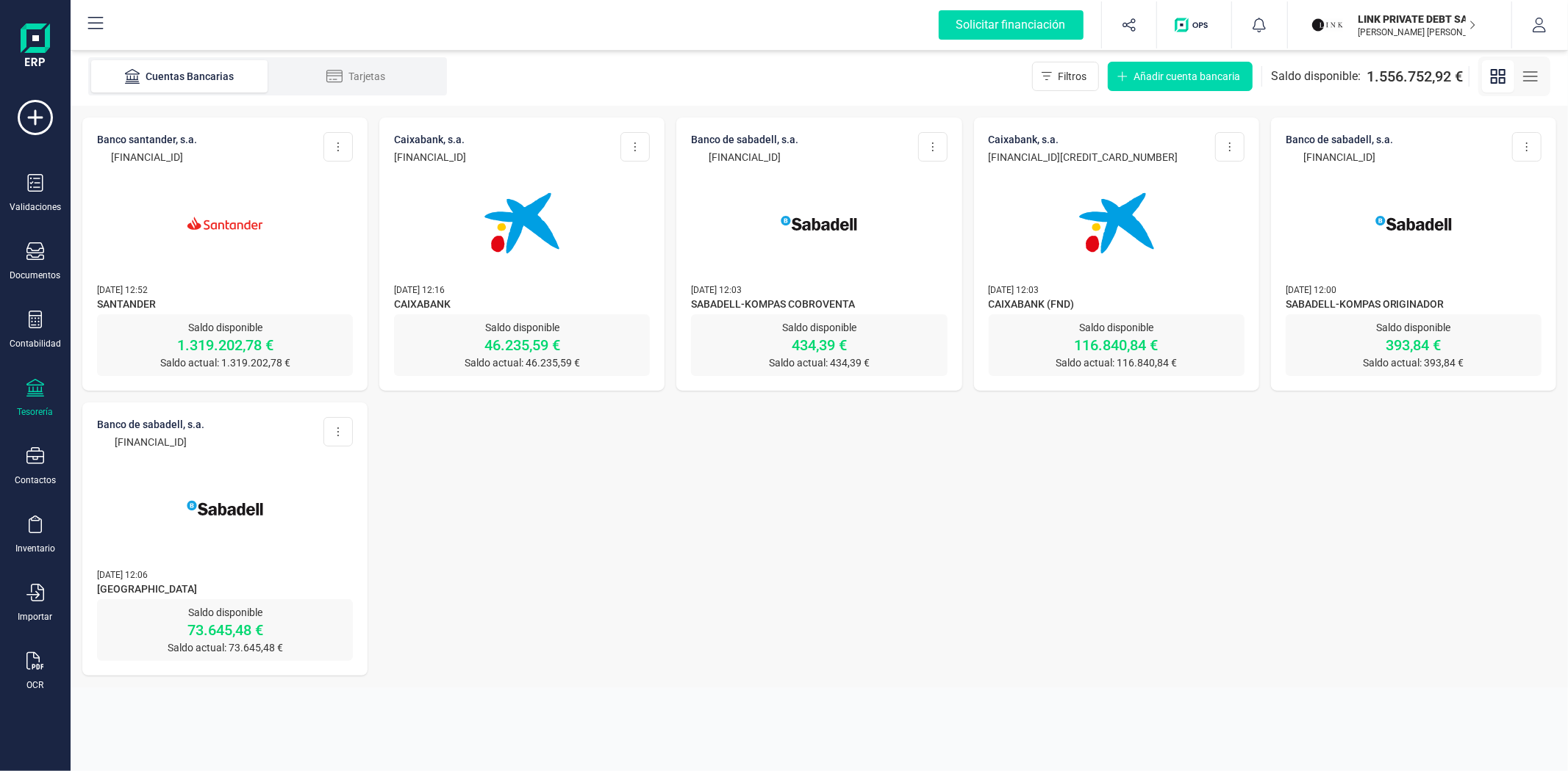
click at [286, 243] on div at bounding box center [224, 215] width 256 height 100
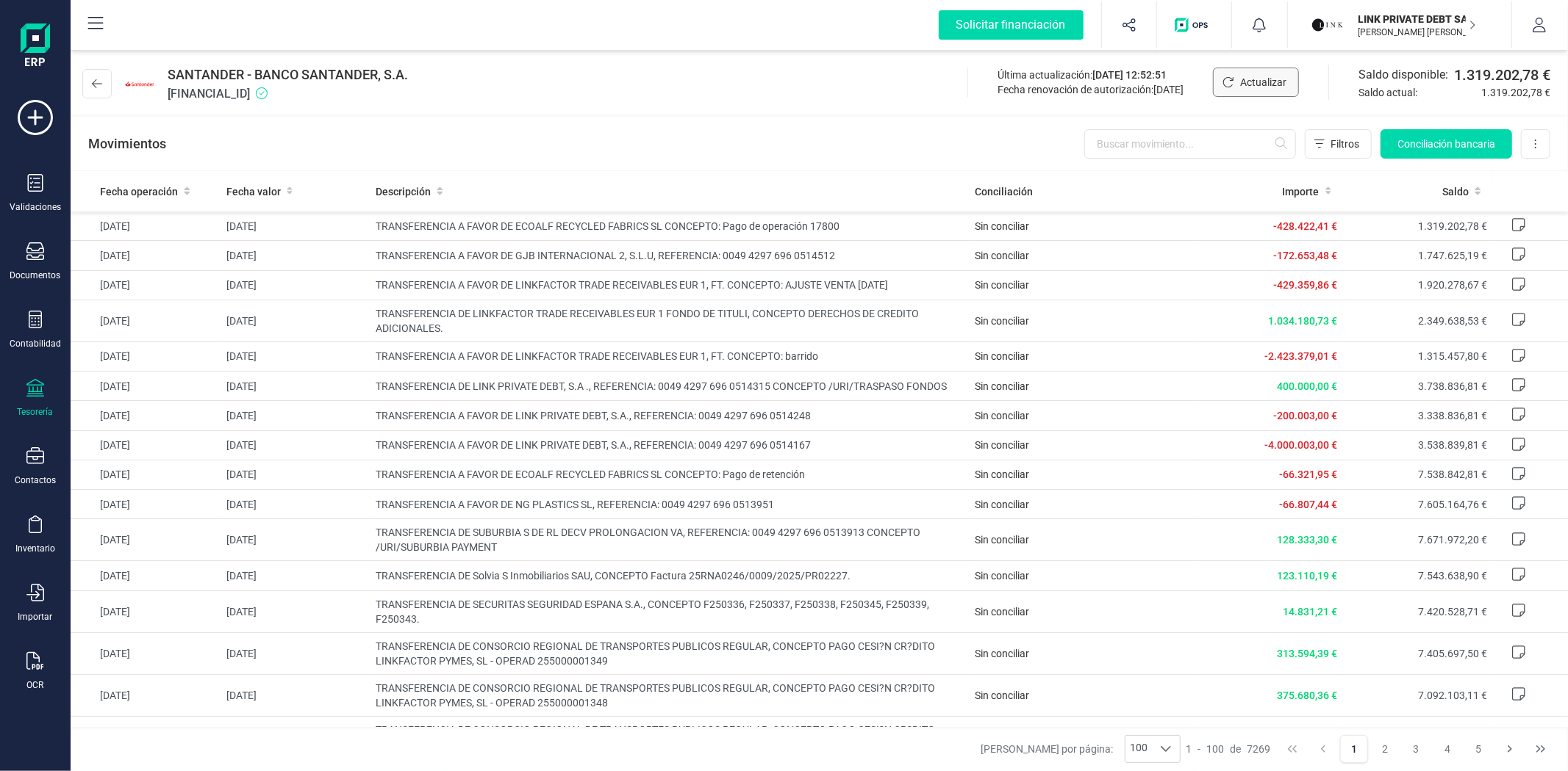
click at [1236, 85] on button "Actualizar" at bounding box center [1256, 82] width 86 height 29
click at [94, 86] on icon at bounding box center [97, 84] width 10 height 12
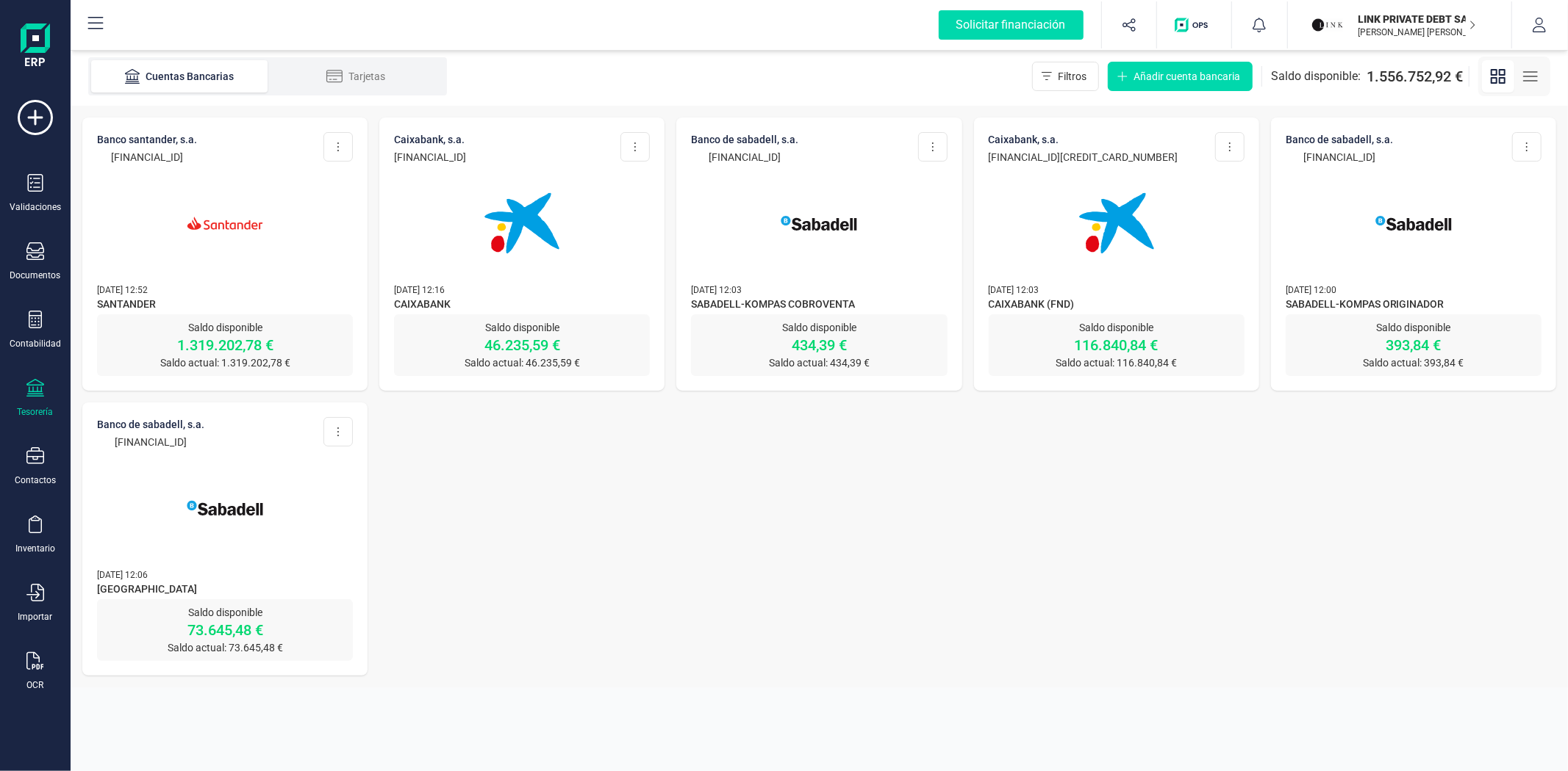
click at [1236, 581] on div "BANCO SANTANDER, S.A. [FINANCIAL_ID] Editar cuenta Actualizar Desconectar cuent…" at bounding box center [818, 396] width 1497 height 581
click at [542, 254] on img at bounding box center [521, 223] width 123 height 123
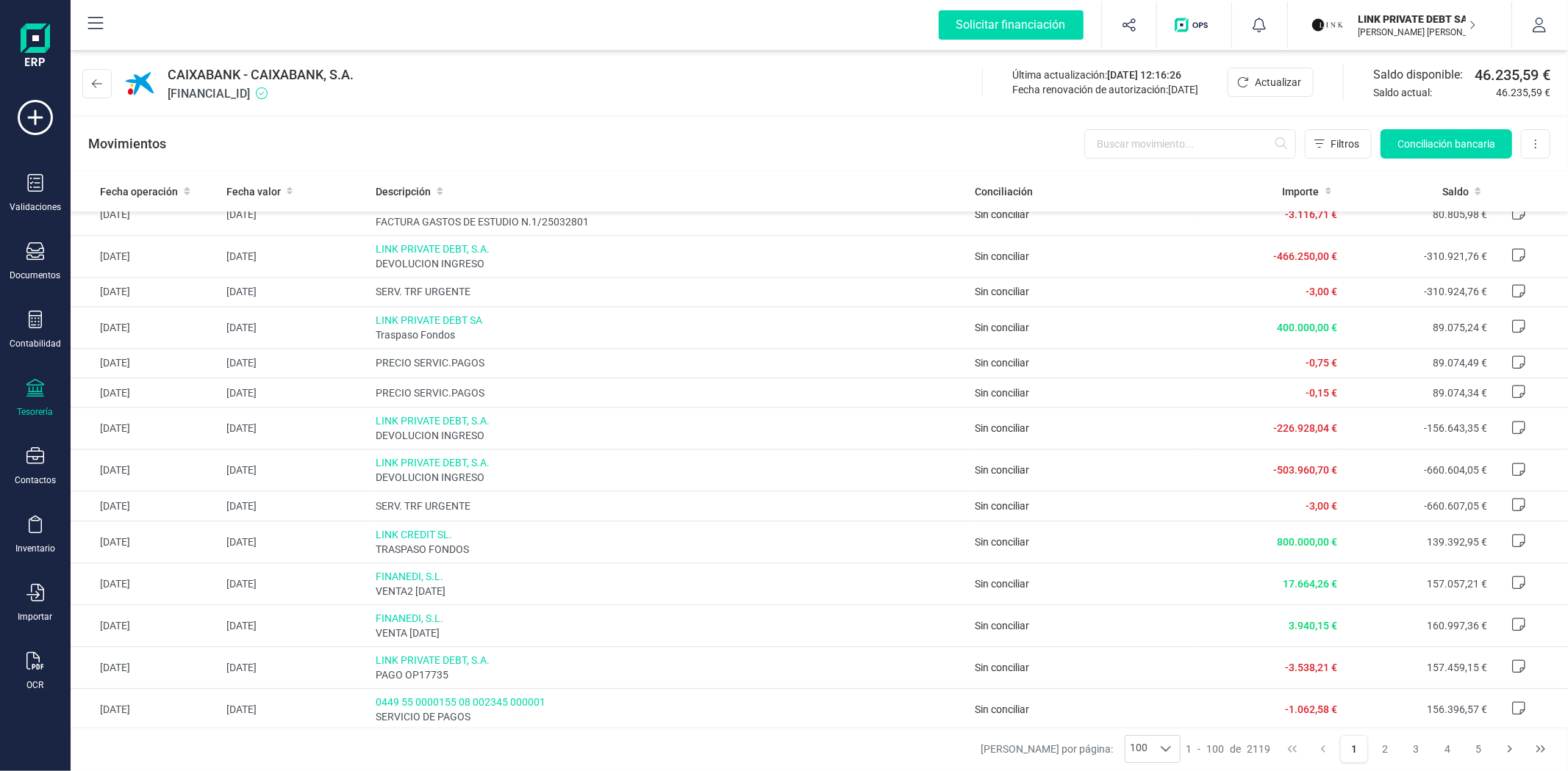
scroll to position [3269, 0]
click at [1390, 743] on button "2" at bounding box center [1386, 749] width 28 height 28
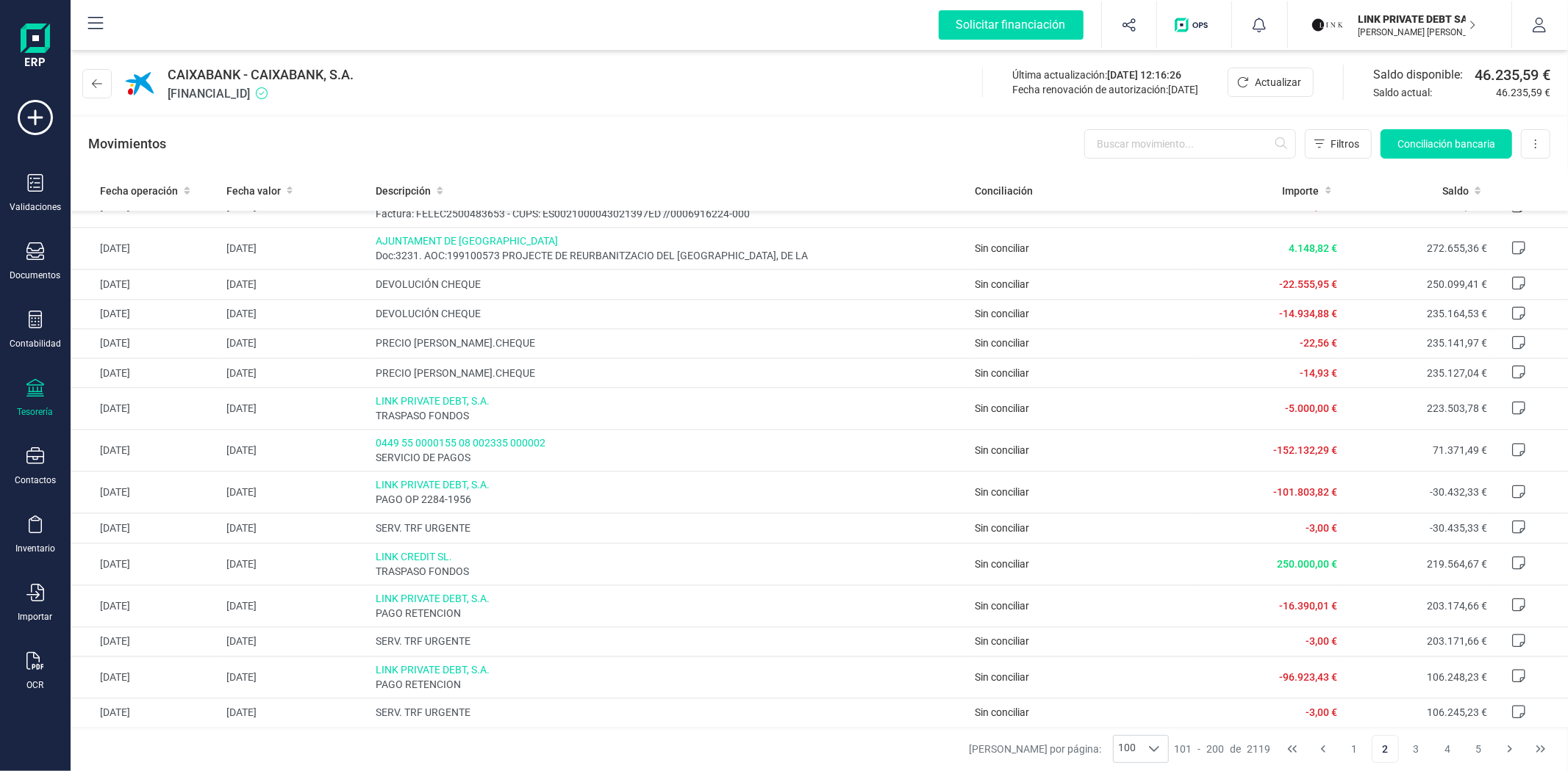
scroll to position [2530, 0]
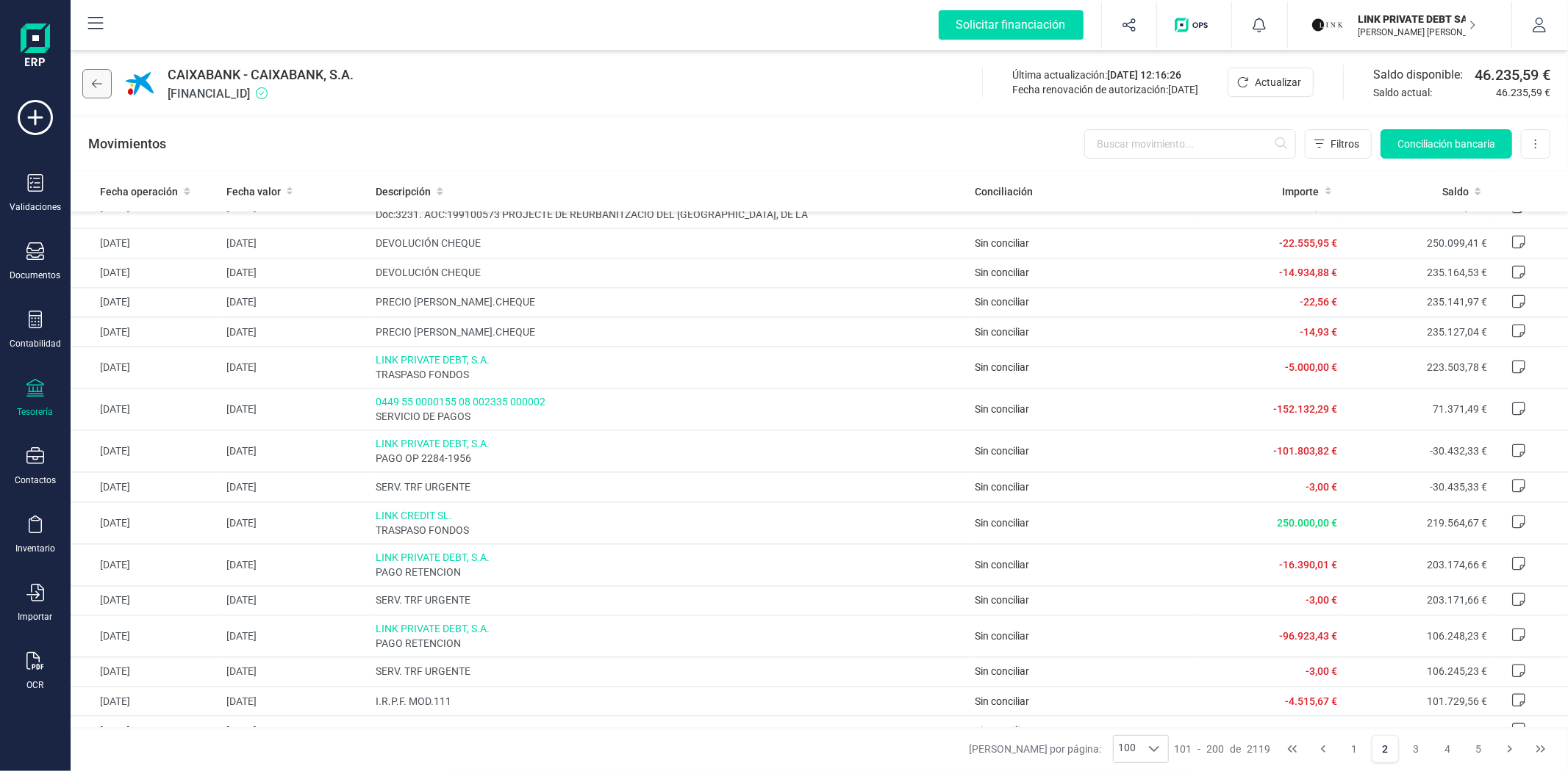
click at [93, 86] on icon at bounding box center [97, 84] width 10 height 12
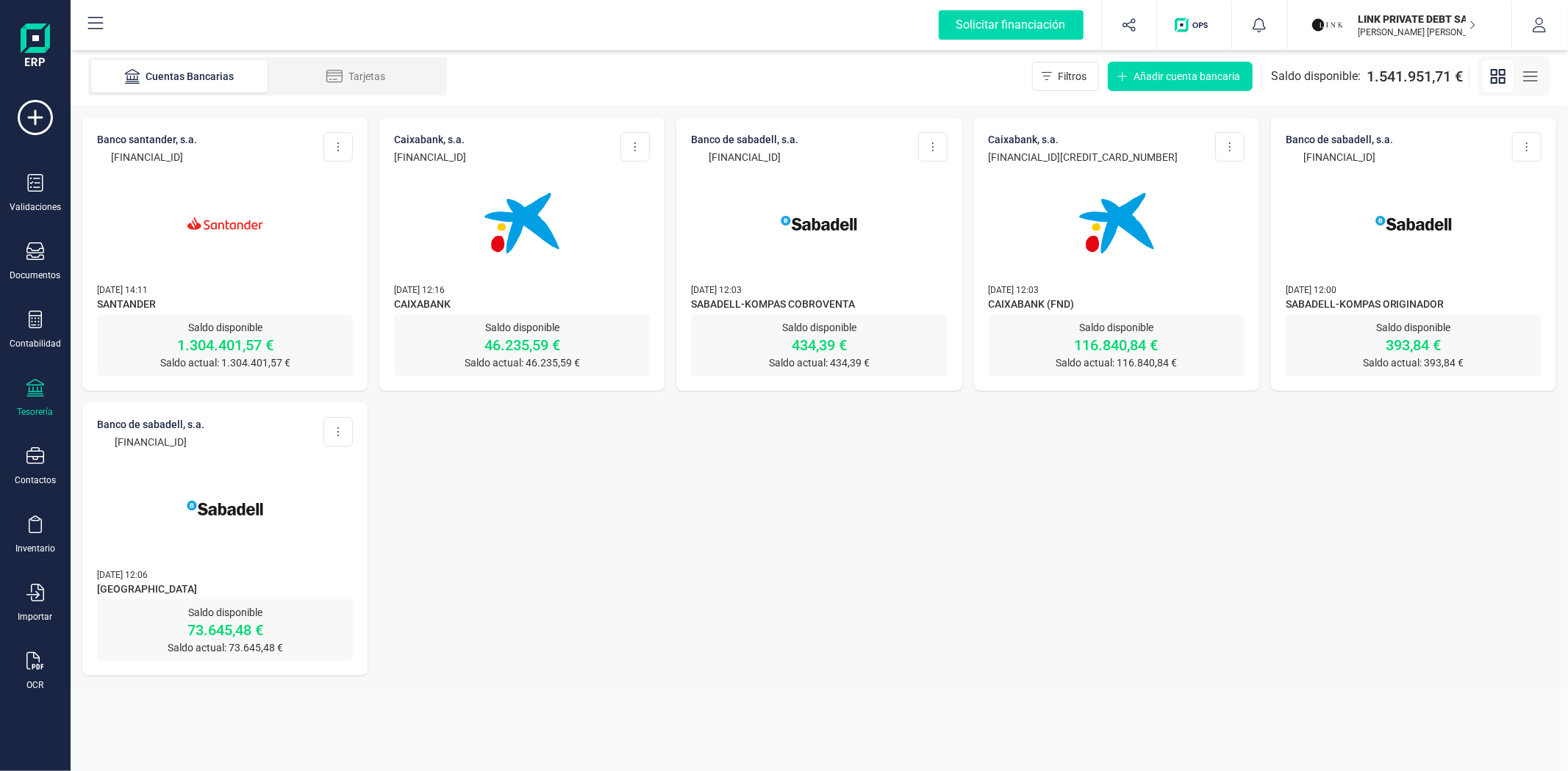
click at [1126, 252] on img at bounding box center [1116, 223] width 123 height 123
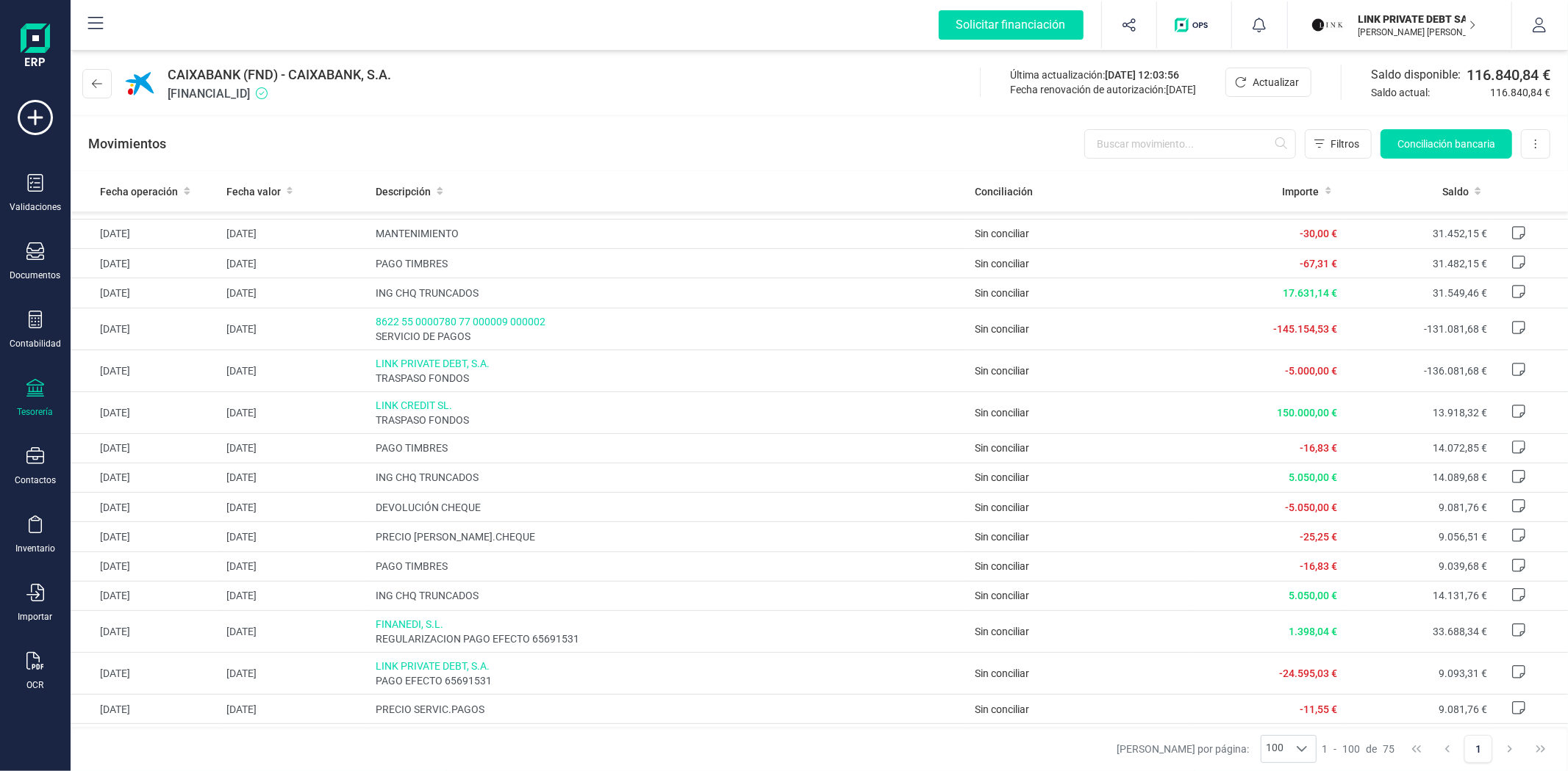
scroll to position [326, 0]
